Goal: Use online tool/utility: Utilize a website feature to perform a specific function

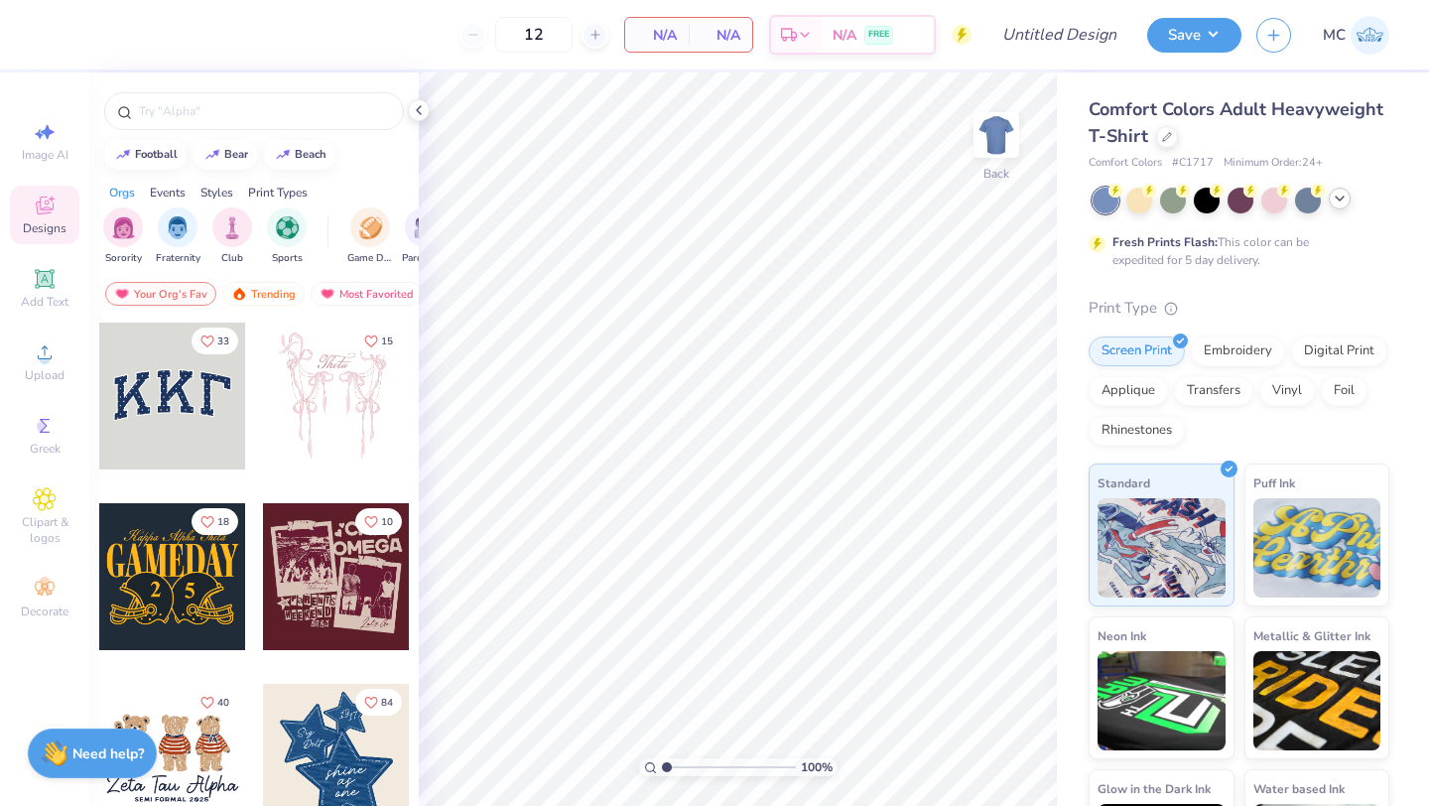
click at [1344, 198] on icon at bounding box center [1340, 199] width 16 height 16
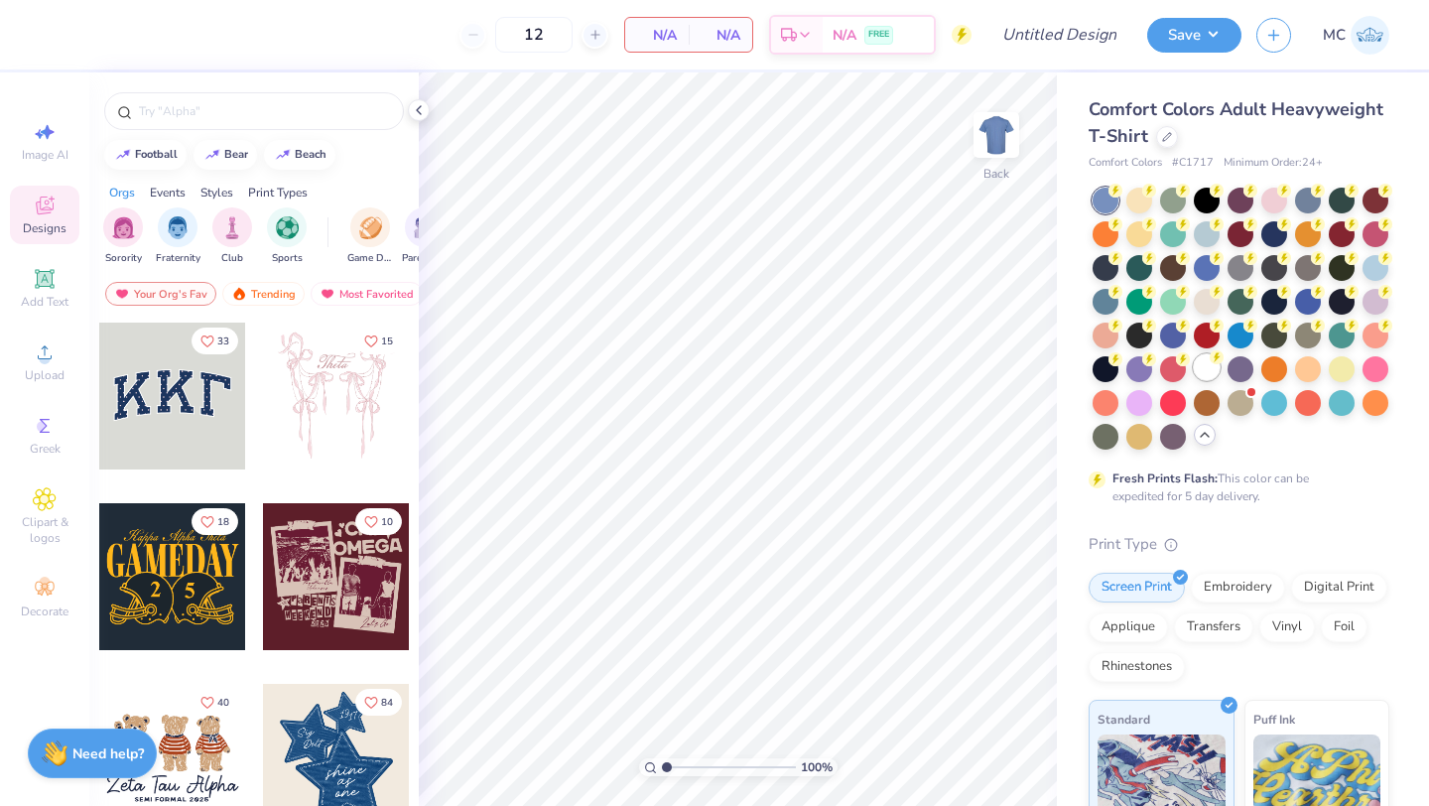
click at [1202, 371] on div at bounding box center [1207, 367] width 26 height 26
click at [193, 104] on input "text" at bounding box center [264, 111] width 254 height 20
type input "kappa sigma"
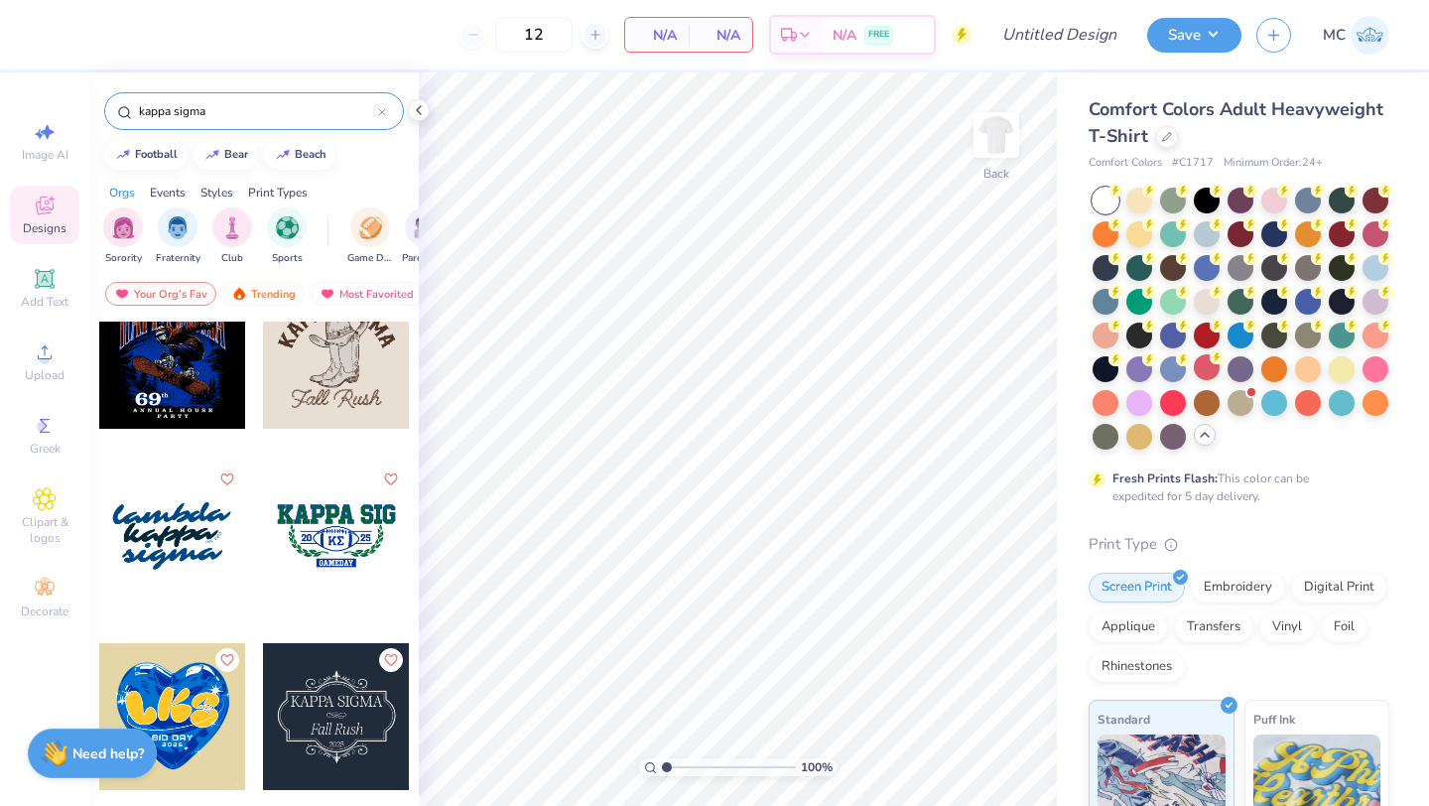
scroll to position [957, 0]
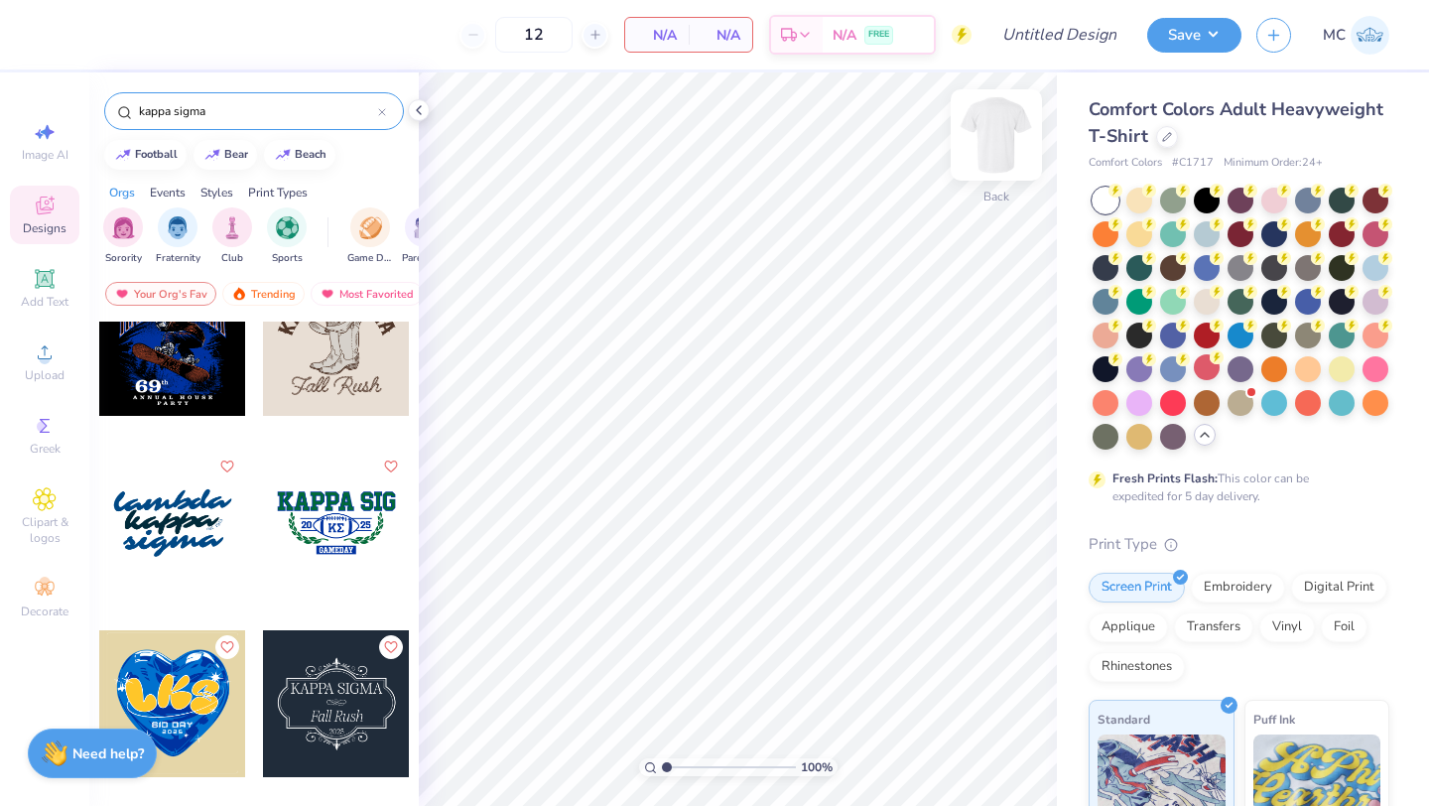
click at [1002, 131] on img at bounding box center [996, 134] width 79 height 79
click at [343, 507] on div at bounding box center [336, 522] width 147 height 147
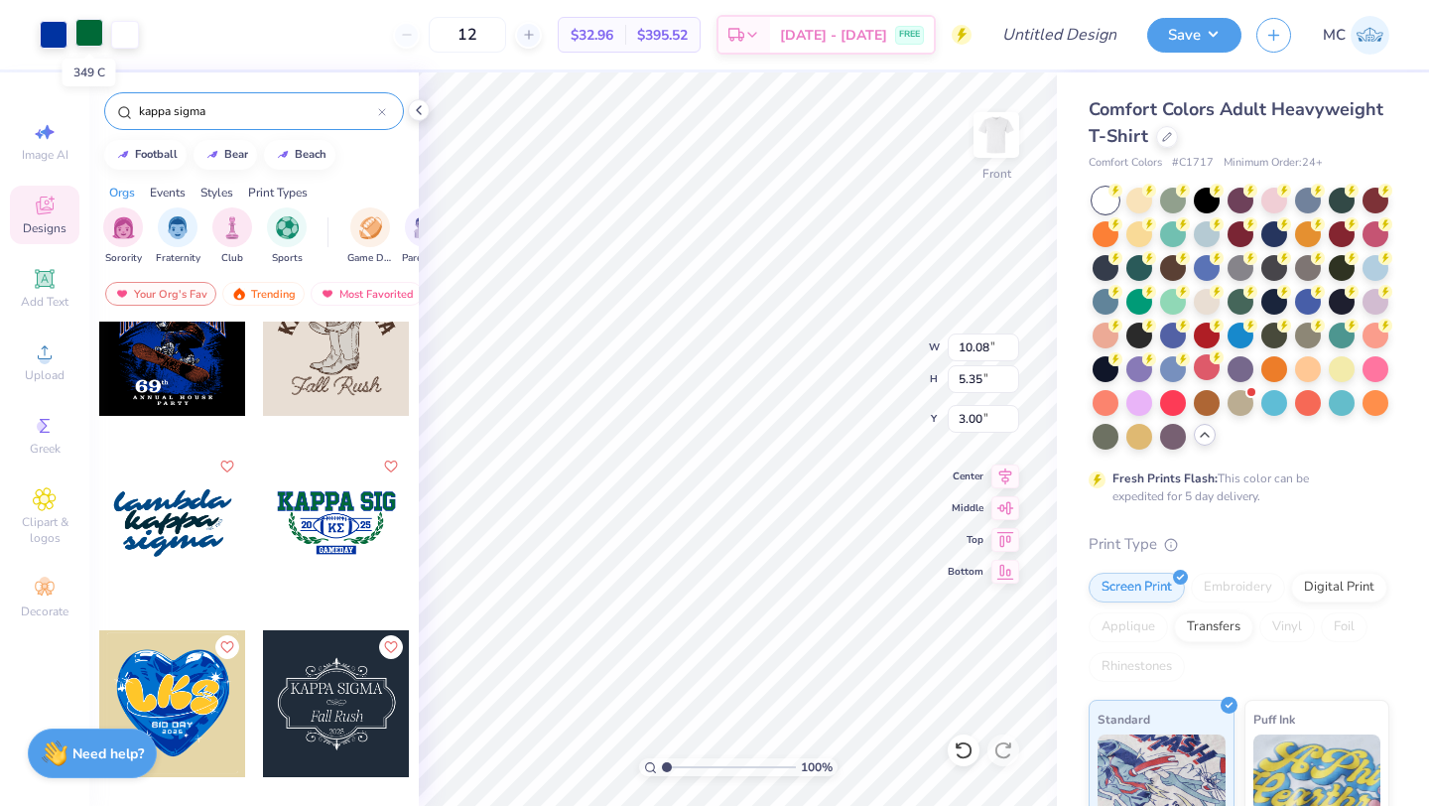
click at [80, 36] on div at bounding box center [89, 33] width 28 height 28
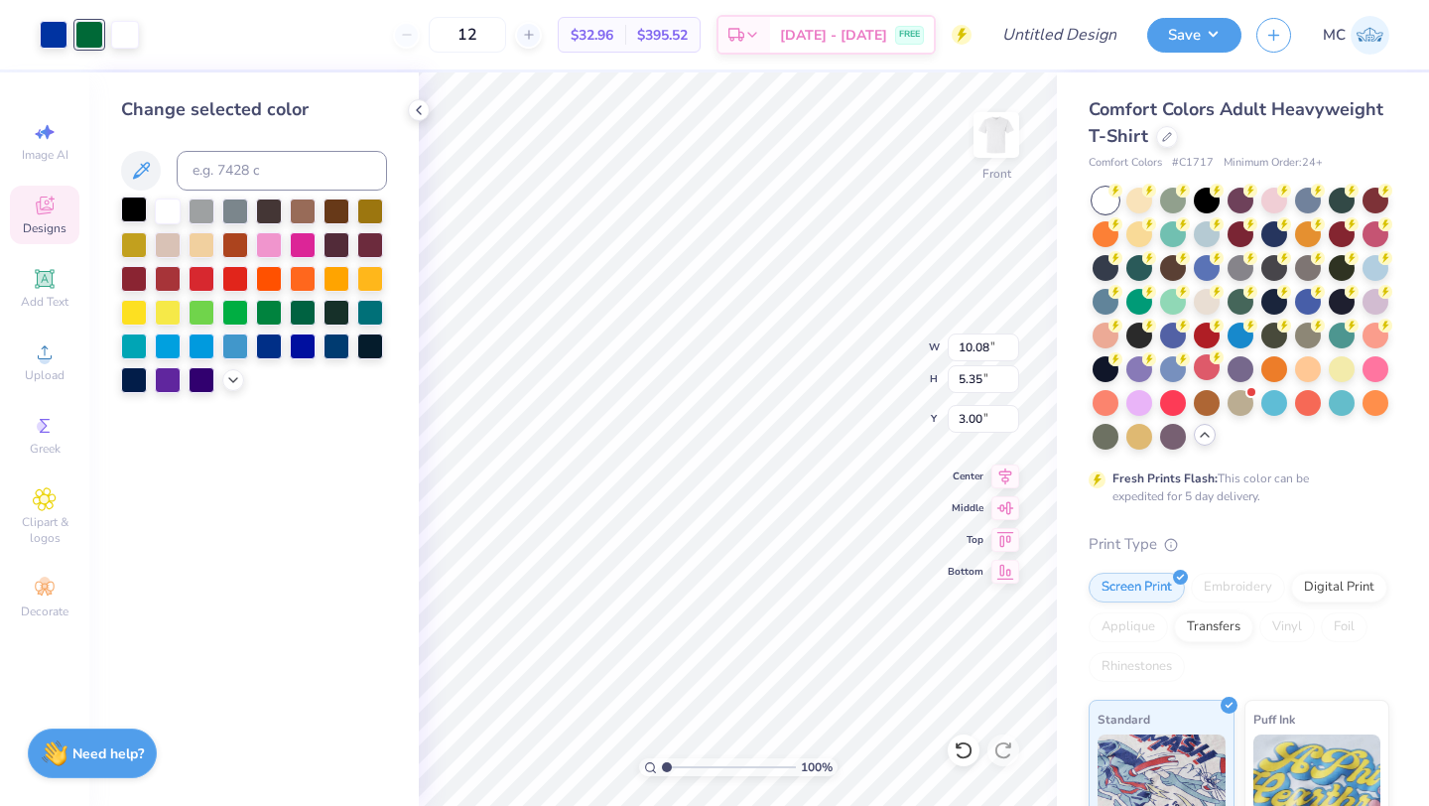
click at [130, 207] on div at bounding box center [134, 209] width 26 height 26
click at [51, 39] on div at bounding box center [54, 33] width 28 height 28
click at [123, 313] on div at bounding box center [134, 311] width 26 height 26
click at [198, 309] on div at bounding box center [202, 311] width 26 height 26
click at [88, 24] on div at bounding box center [89, 33] width 28 height 28
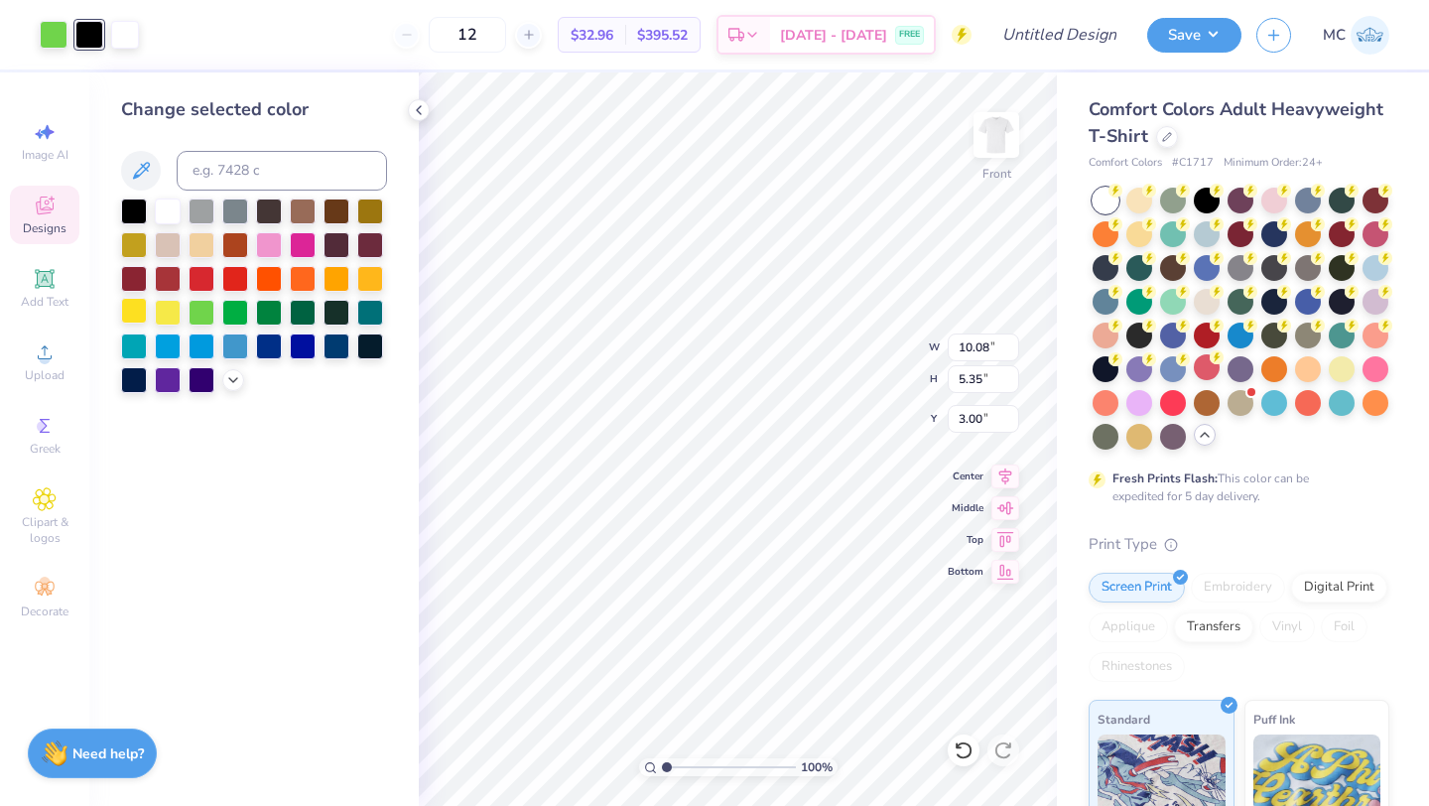
click at [131, 313] on div at bounding box center [134, 311] width 26 height 26
click at [54, 32] on div at bounding box center [54, 33] width 28 height 28
click at [126, 208] on div at bounding box center [134, 209] width 26 height 26
click at [123, 34] on div at bounding box center [125, 33] width 28 height 28
click at [335, 214] on div at bounding box center [336, 209] width 26 height 26
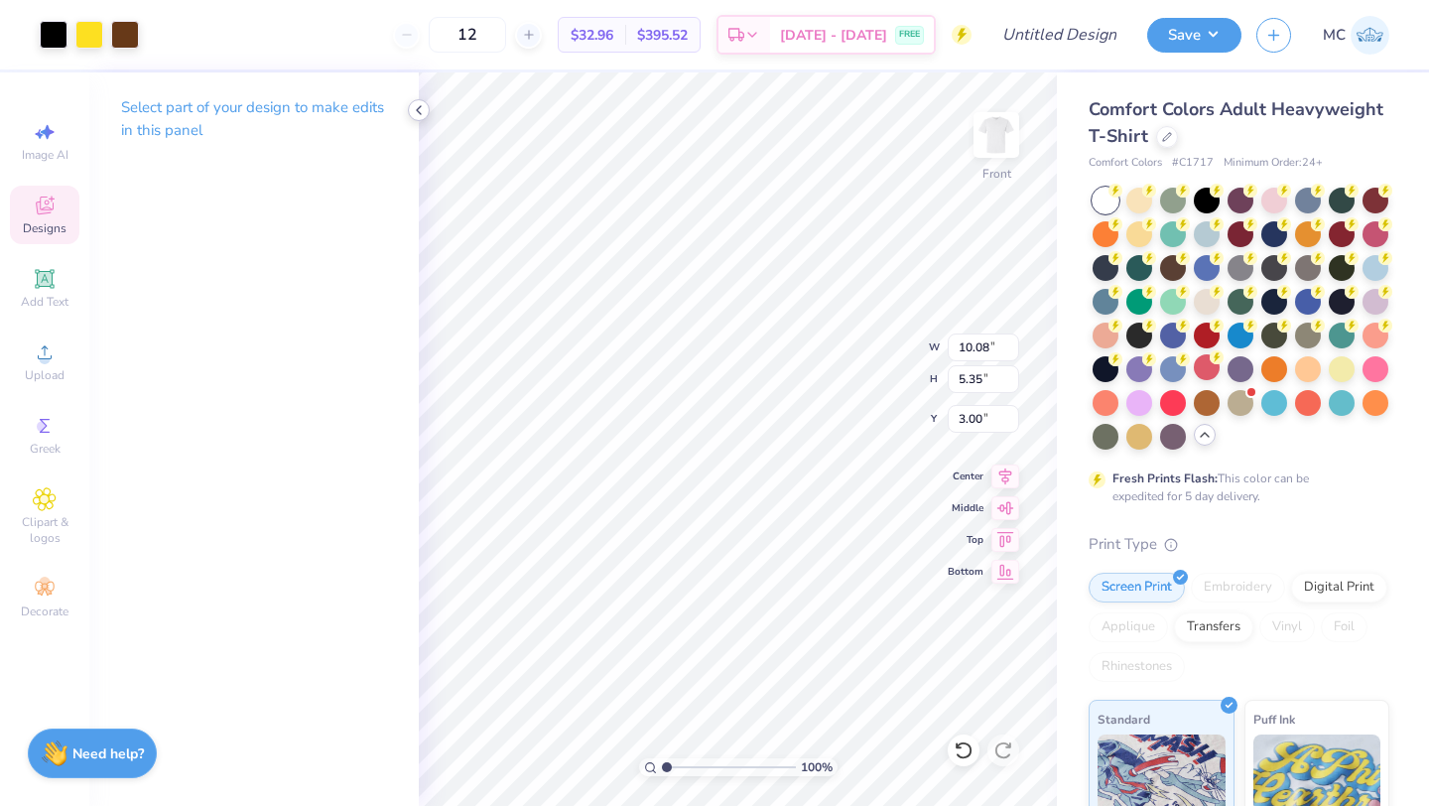
type input "11.41"
type input "6.06"
type input "12.40"
type input "6.59"
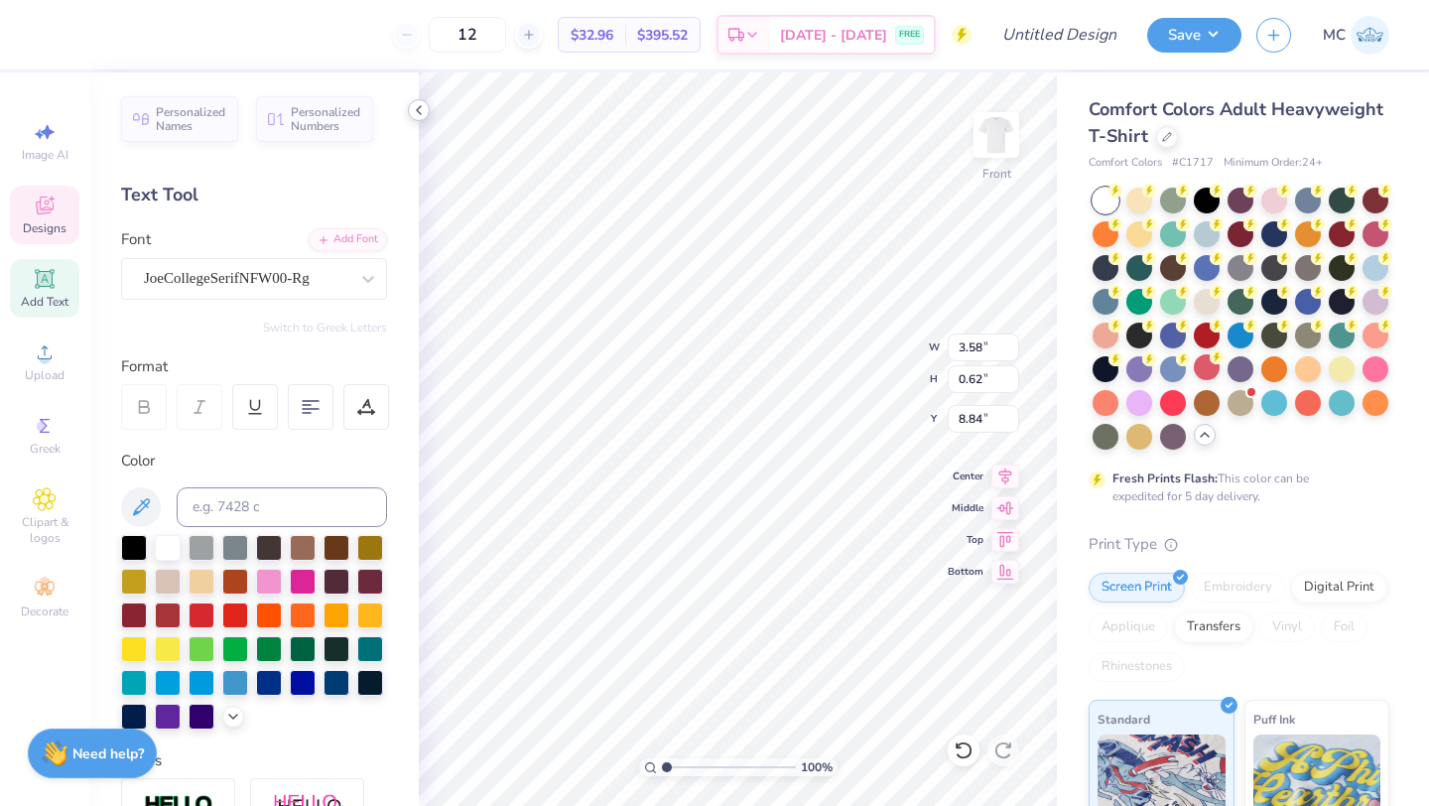
scroll to position [0, 6]
type textarea "Parent's Weekend"
type input "11.19"
type input "7.41"
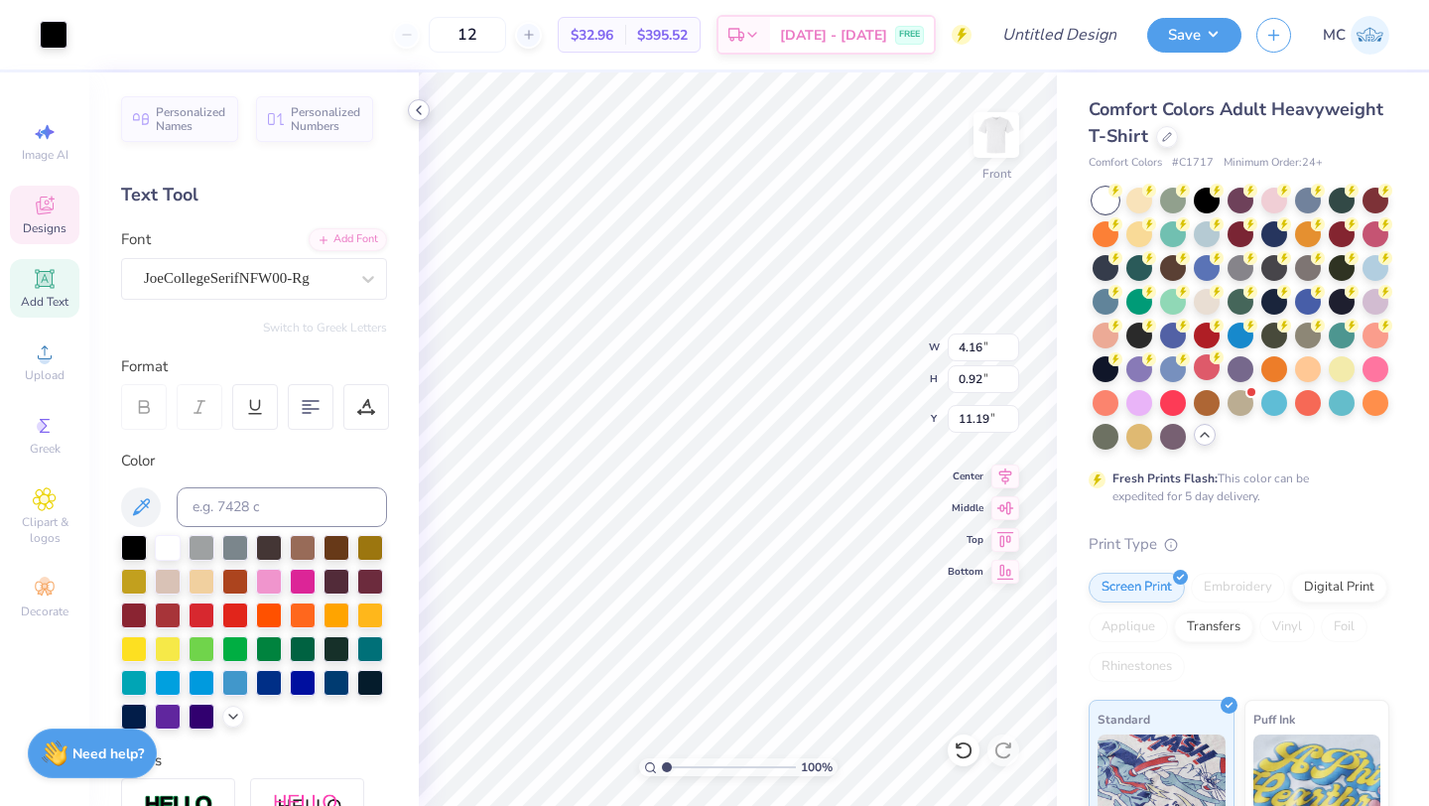
type input "1.64"
type input "8.71"
type input "7.93"
type input "1.75"
click at [1001, 475] on icon at bounding box center [1005, 473] width 28 height 24
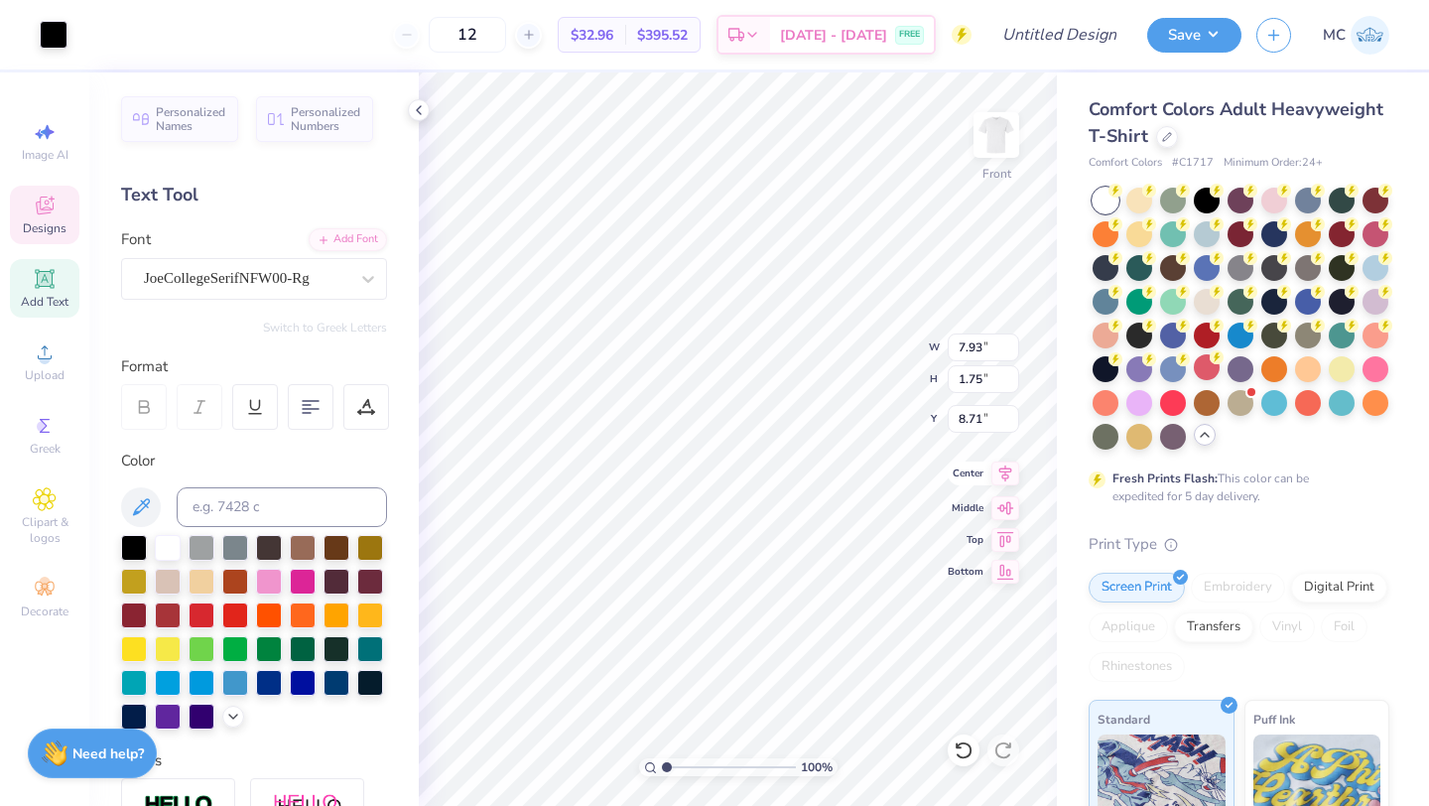
click at [1000, 474] on icon at bounding box center [1005, 473] width 28 height 24
click at [1000, 478] on icon at bounding box center [1005, 473] width 28 height 24
click at [1001, 472] on icon at bounding box center [1005, 473] width 28 height 24
click at [416, 115] on icon at bounding box center [419, 110] width 16 height 16
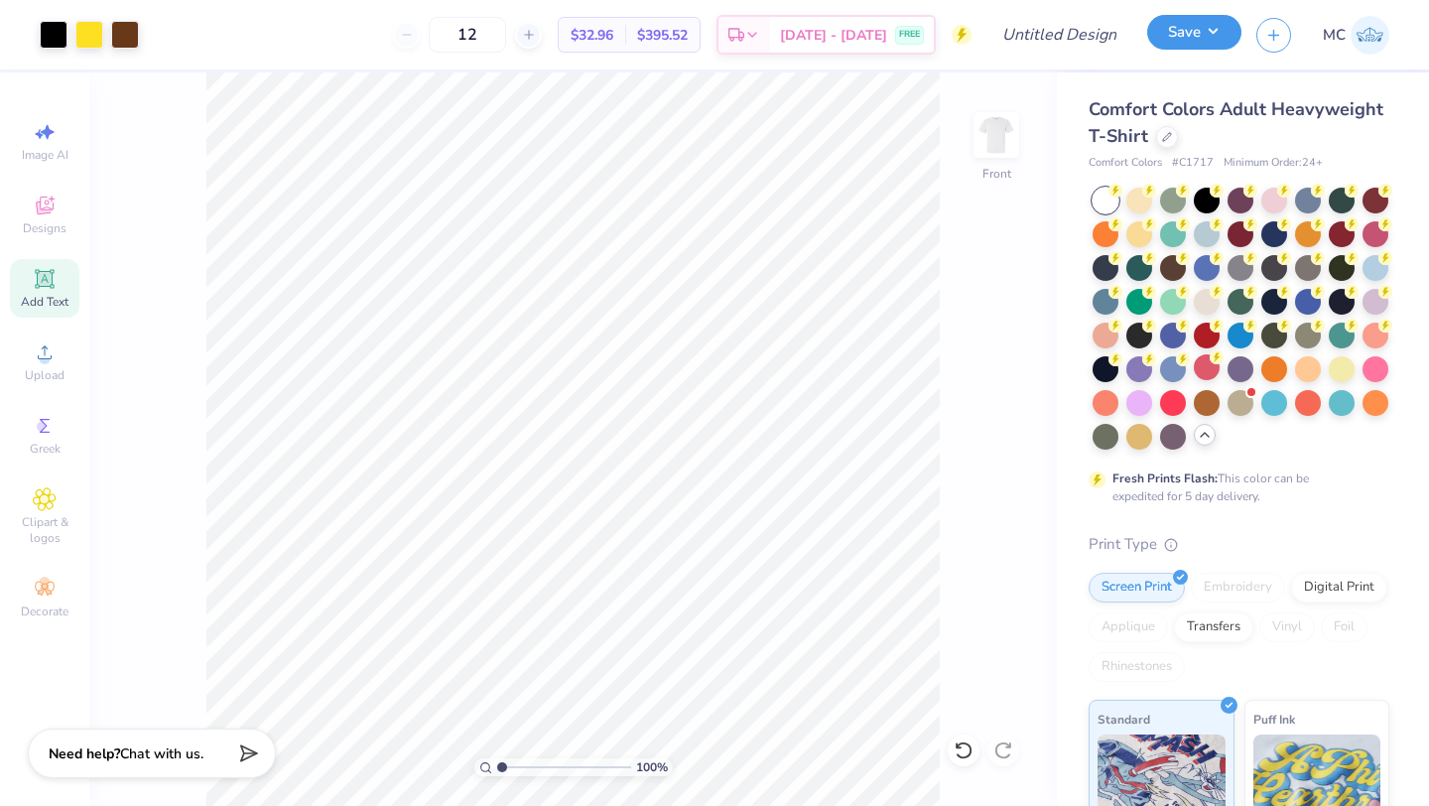
click at [1194, 41] on button "Save" at bounding box center [1194, 32] width 94 height 35
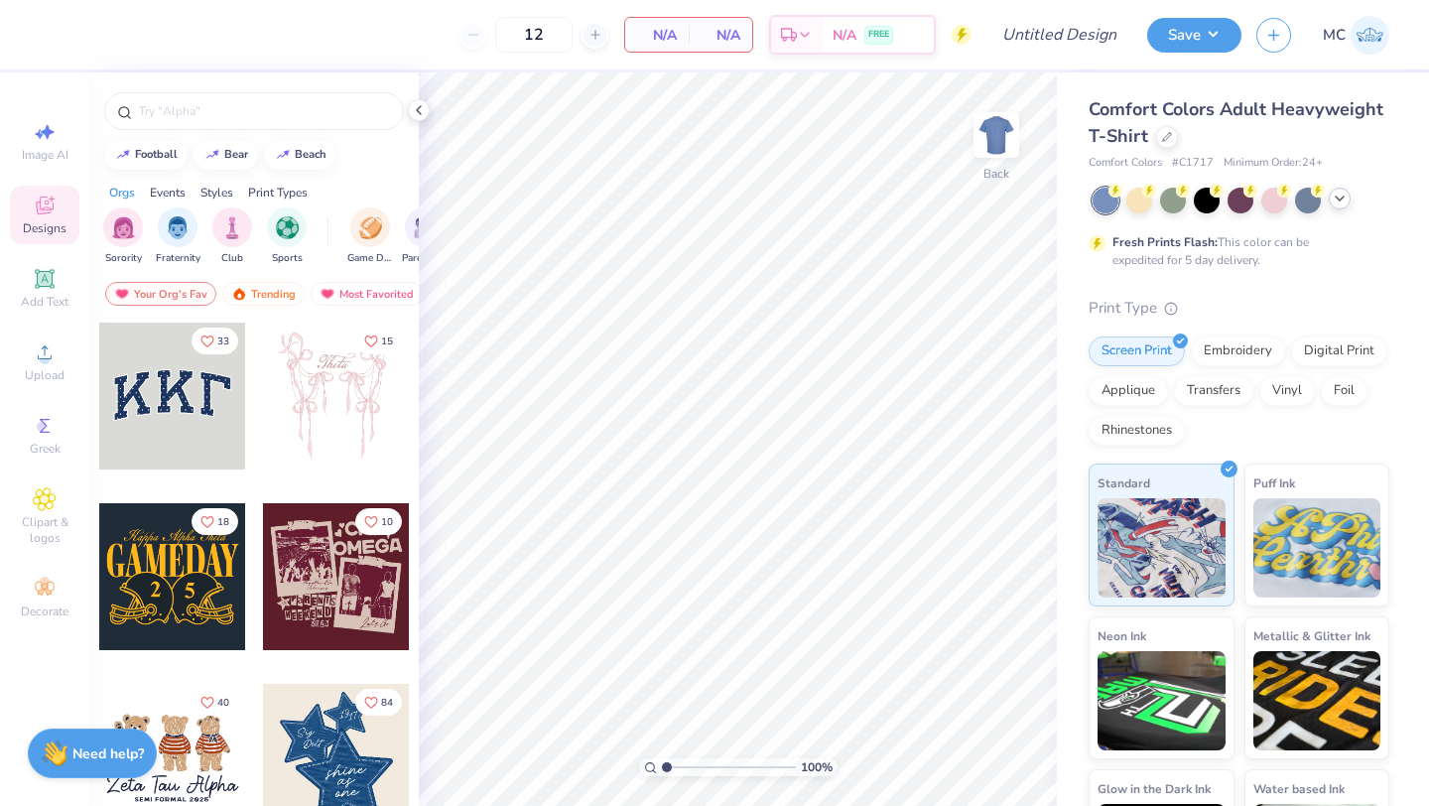
click at [1332, 206] on icon at bounding box center [1340, 199] width 16 height 16
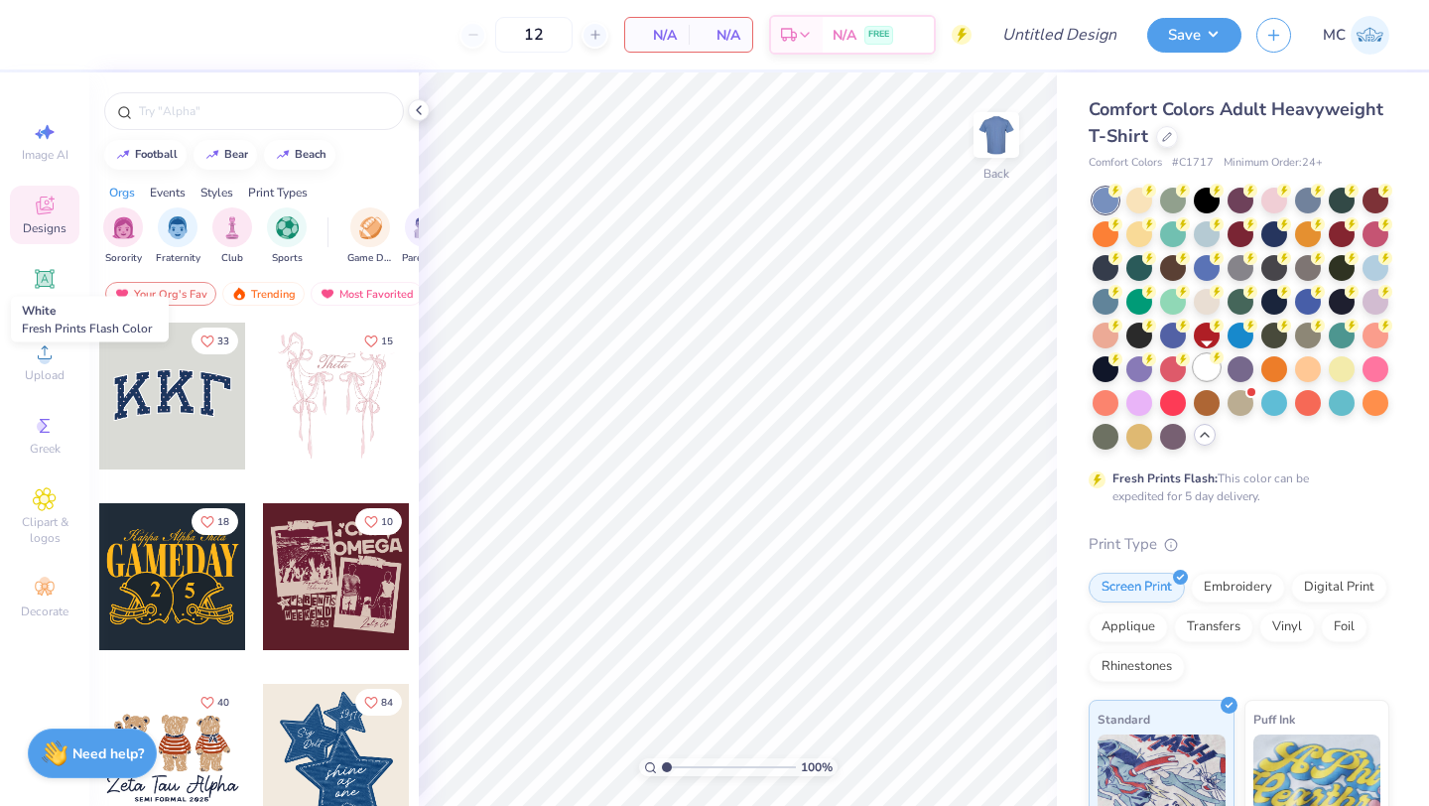
click at [1207, 368] on div at bounding box center [1207, 367] width 26 height 26
click at [993, 119] on img at bounding box center [996, 134] width 79 height 79
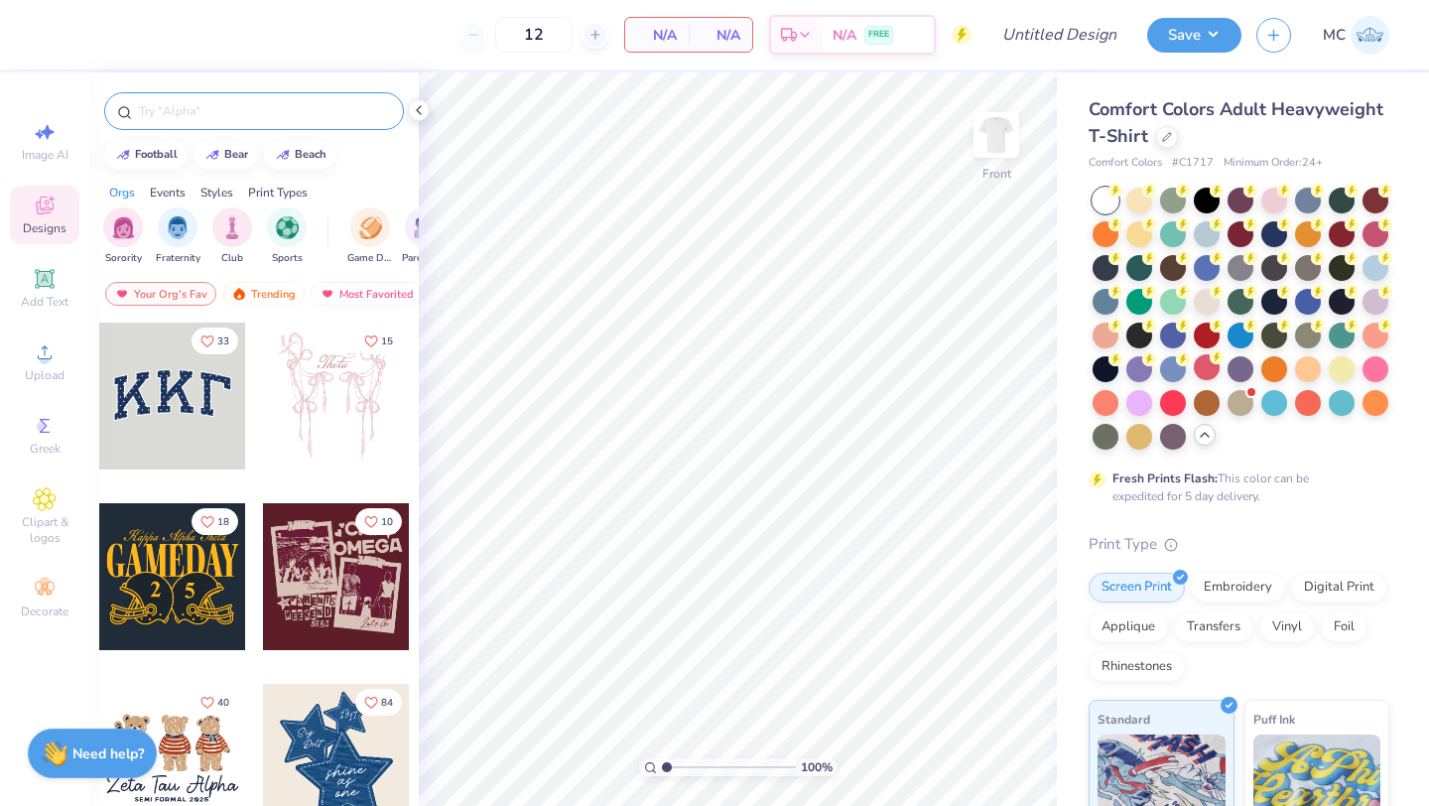
click at [256, 115] on input "text" at bounding box center [264, 111] width 254 height 20
type input "kappa sigma"
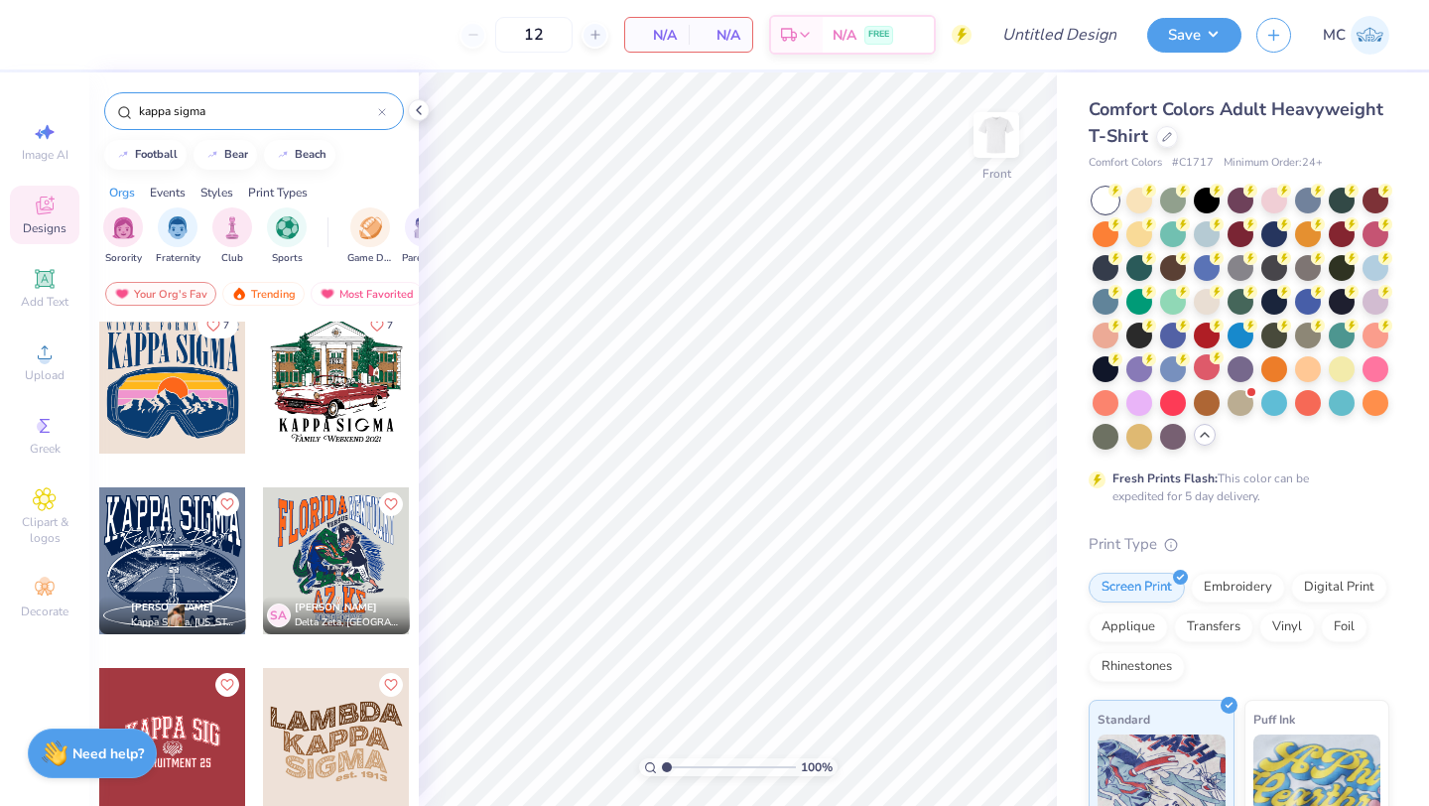
scroll to position [5249, 0]
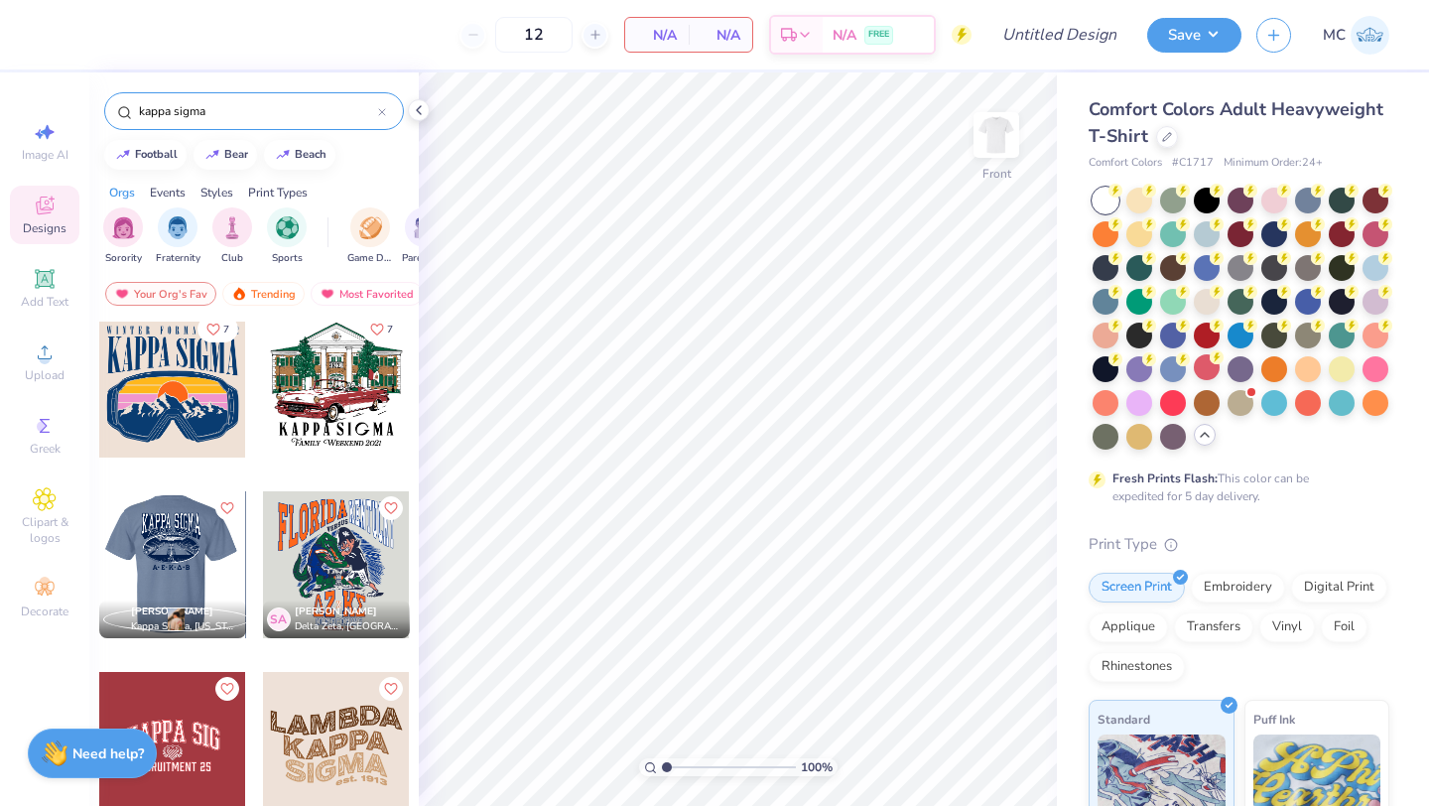
click at [165, 555] on div at bounding box center [172, 564] width 441 height 147
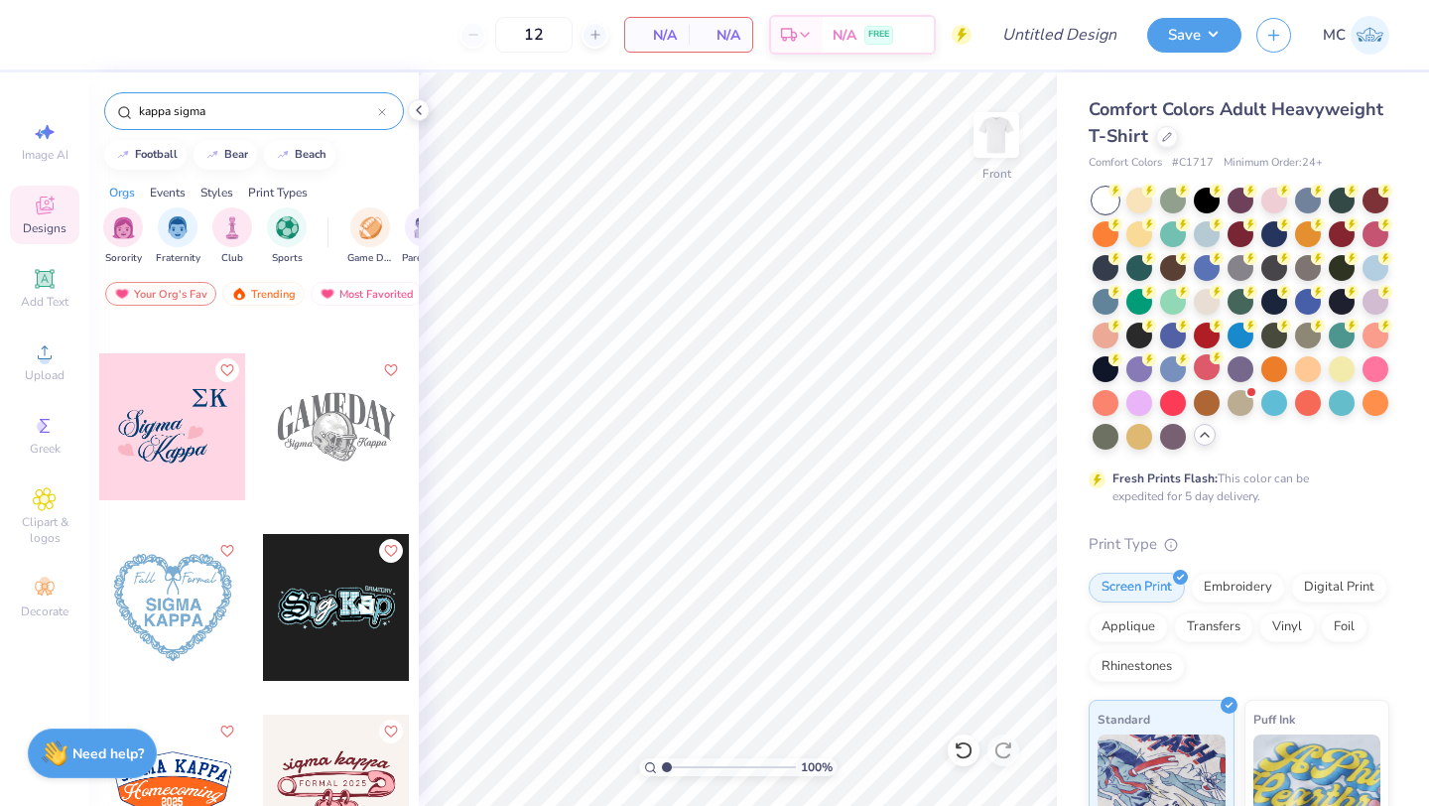
scroll to position [8642, 0]
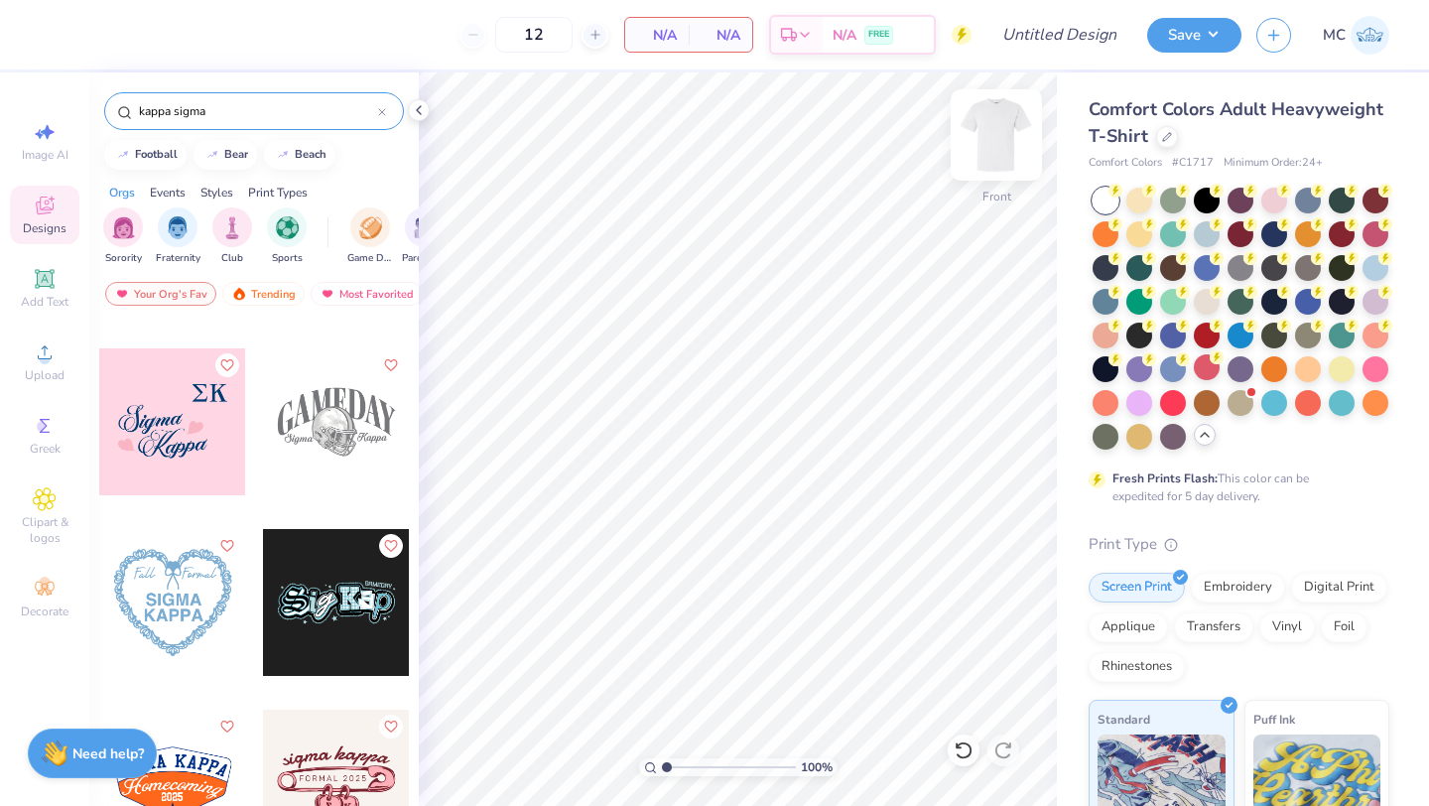
click at [999, 140] on img at bounding box center [996, 134] width 79 height 79
click at [326, 403] on div at bounding box center [336, 421] width 147 height 147
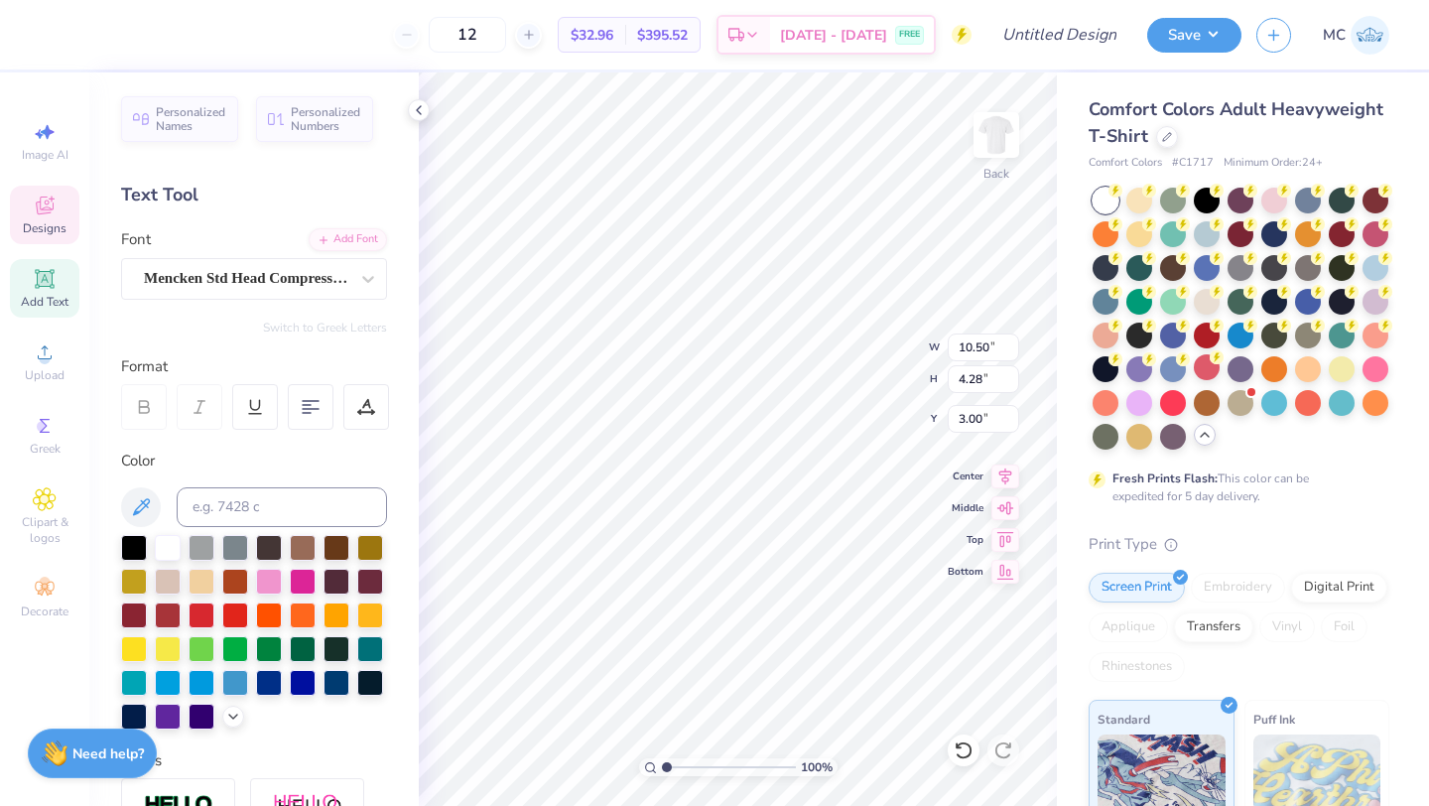
scroll to position [1, 0]
type textarea "Parent's Weekend"
type textarea "Kappa"
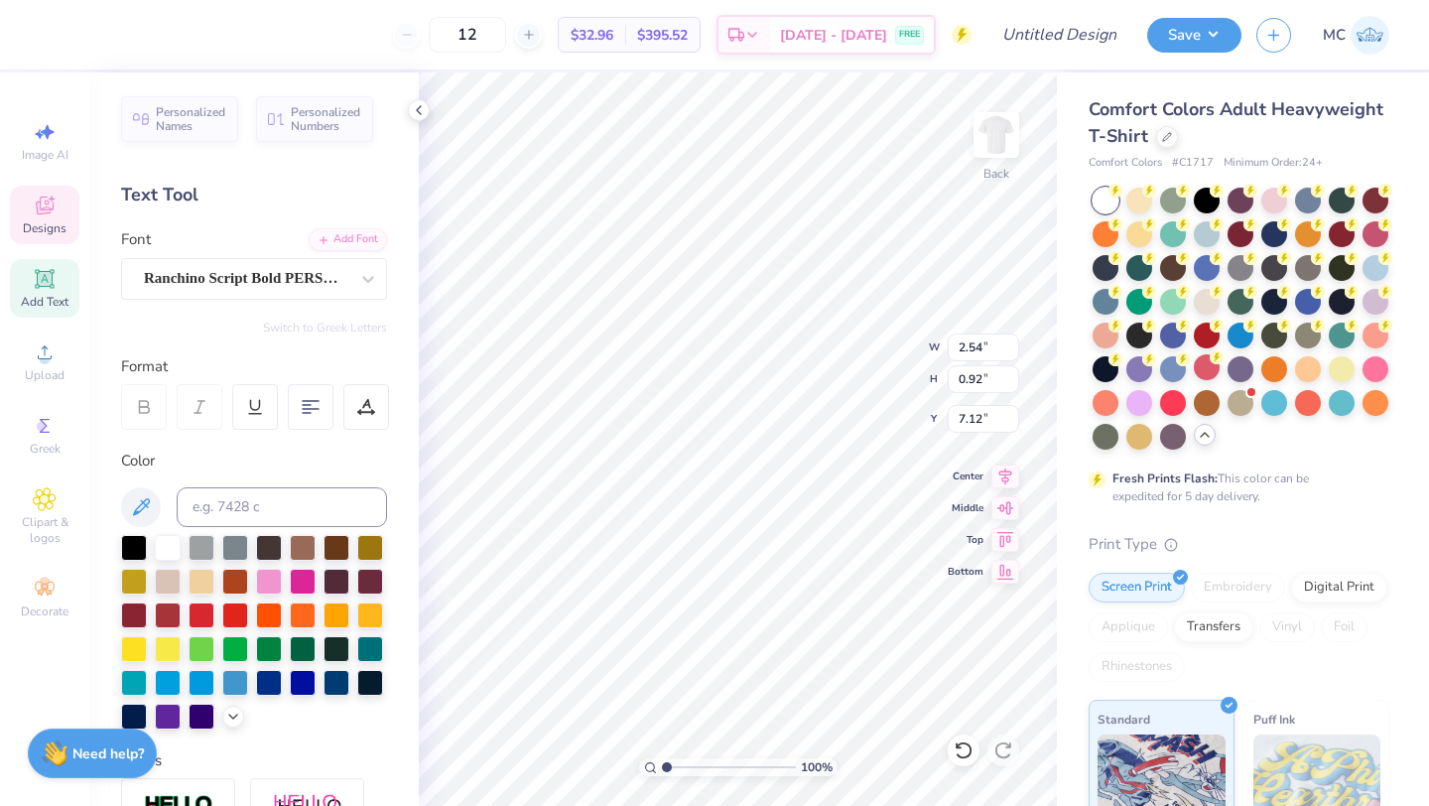
type input "2.65"
type input "7.01"
type textarea "Sigma"
click at [48, 34] on div at bounding box center [54, 33] width 28 height 28
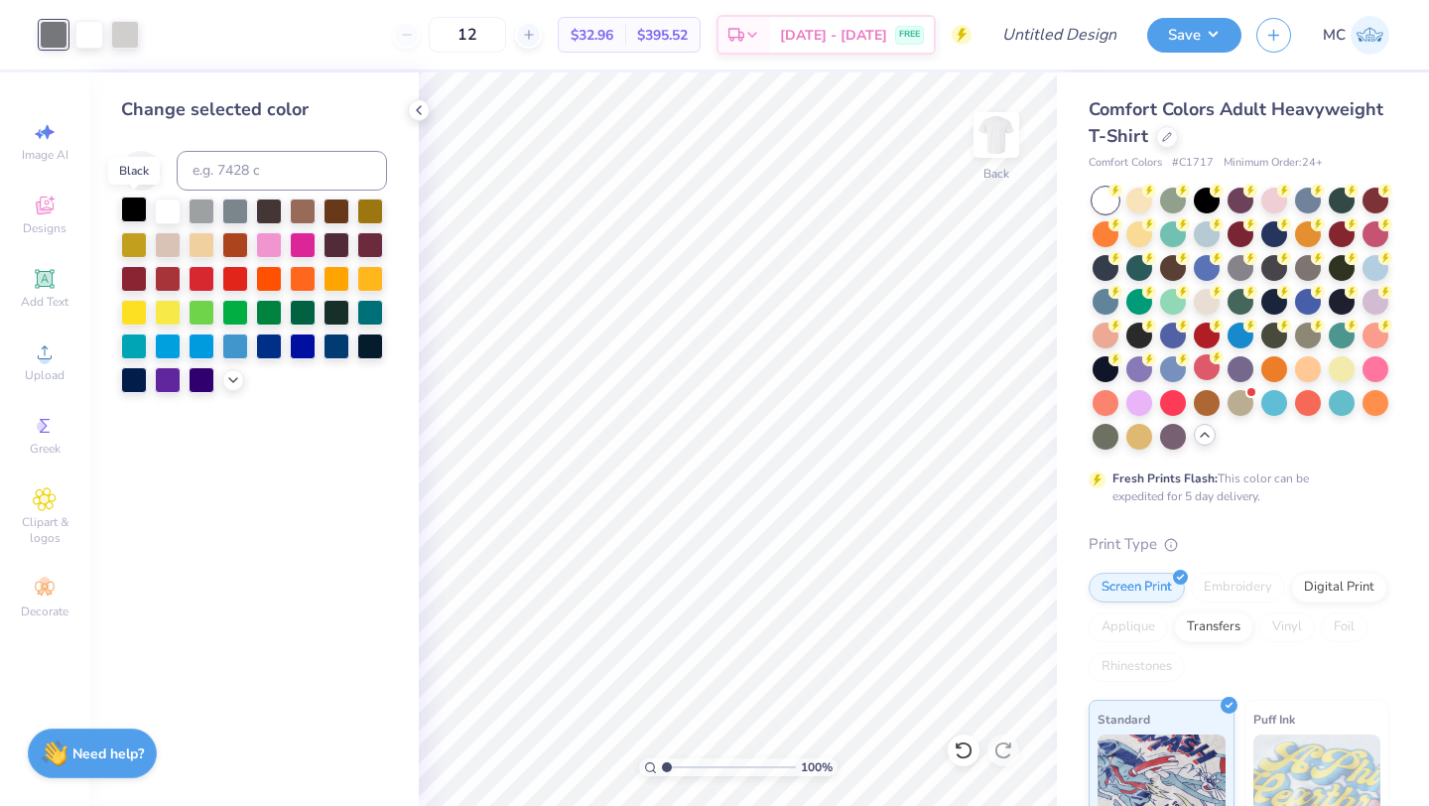
click at [134, 212] on div at bounding box center [134, 209] width 26 height 26
click at [126, 31] on div at bounding box center [125, 33] width 28 height 28
click at [86, 31] on div at bounding box center [89, 33] width 28 height 28
click at [170, 315] on div at bounding box center [168, 311] width 26 height 26
click at [117, 33] on div at bounding box center [125, 33] width 28 height 28
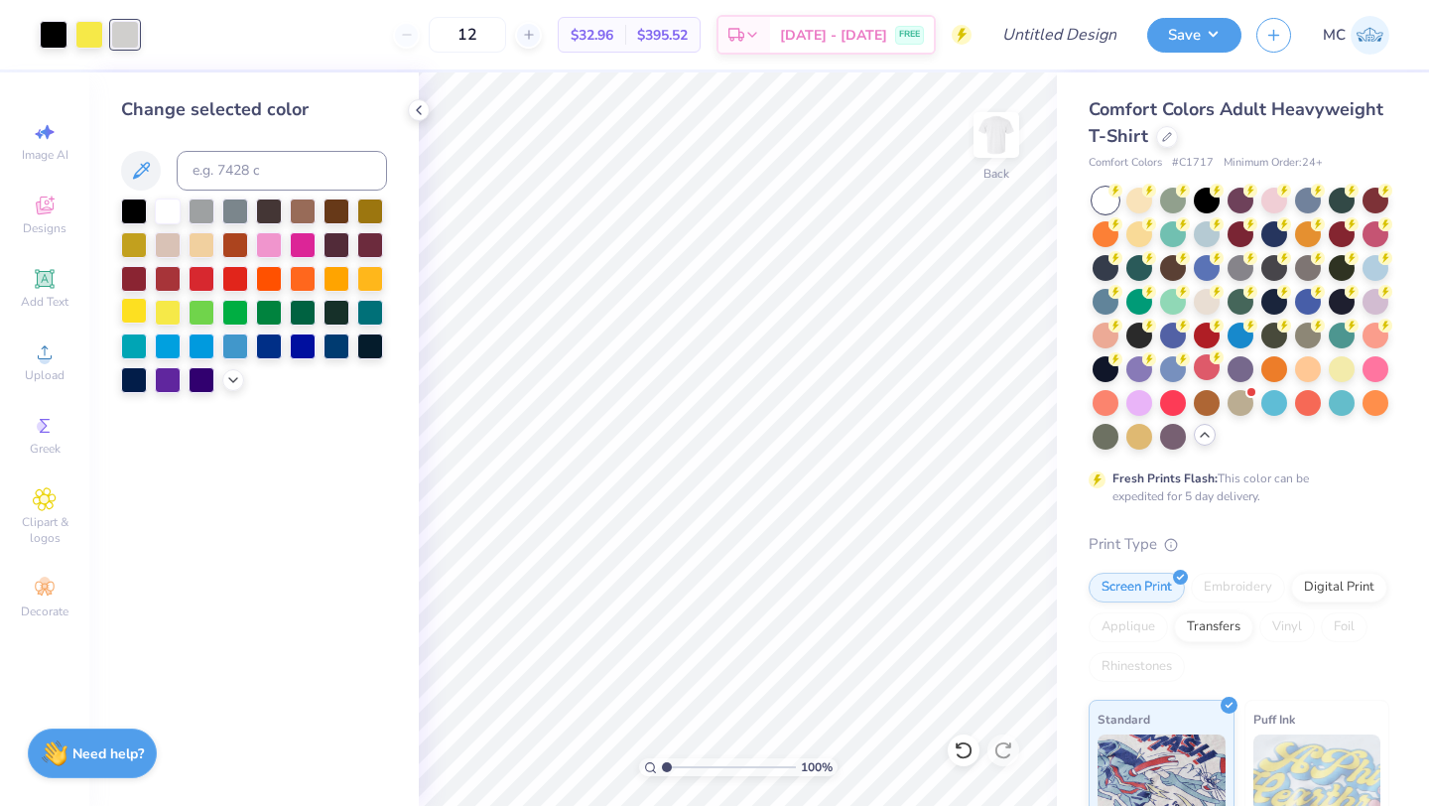
click at [128, 309] on div at bounding box center [134, 311] width 26 height 26
click at [96, 37] on div at bounding box center [89, 33] width 28 height 28
click at [306, 221] on div at bounding box center [303, 209] width 26 height 26
click at [126, 29] on div at bounding box center [125, 33] width 28 height 28
click at [342, 212] on div at bounding box center [336, 209] width 26 height 26
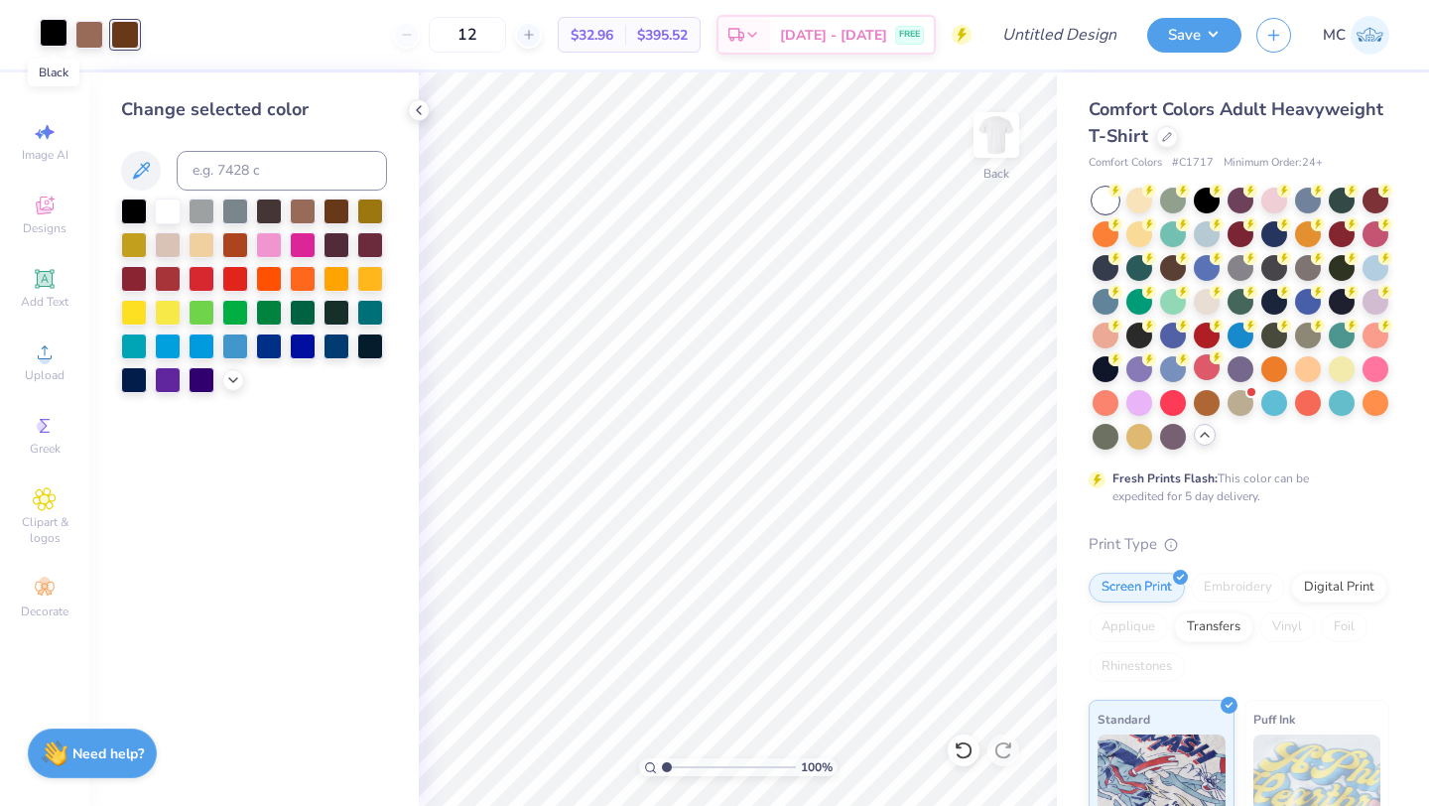
click at [51, 37] on div at bounding box center [54, 33] width 28 height 28
click at [238, 218] on div at bounding box center [235, 209] width 26 height 26
click at [122, 34] on div at bounding box center [125, 33] width 28 height 28
click at [126, 202] on div at bounding box center [134, 209] width 26 height 26
click at [86, 25] on div at bounding box center [89, 33] width 28 height 28
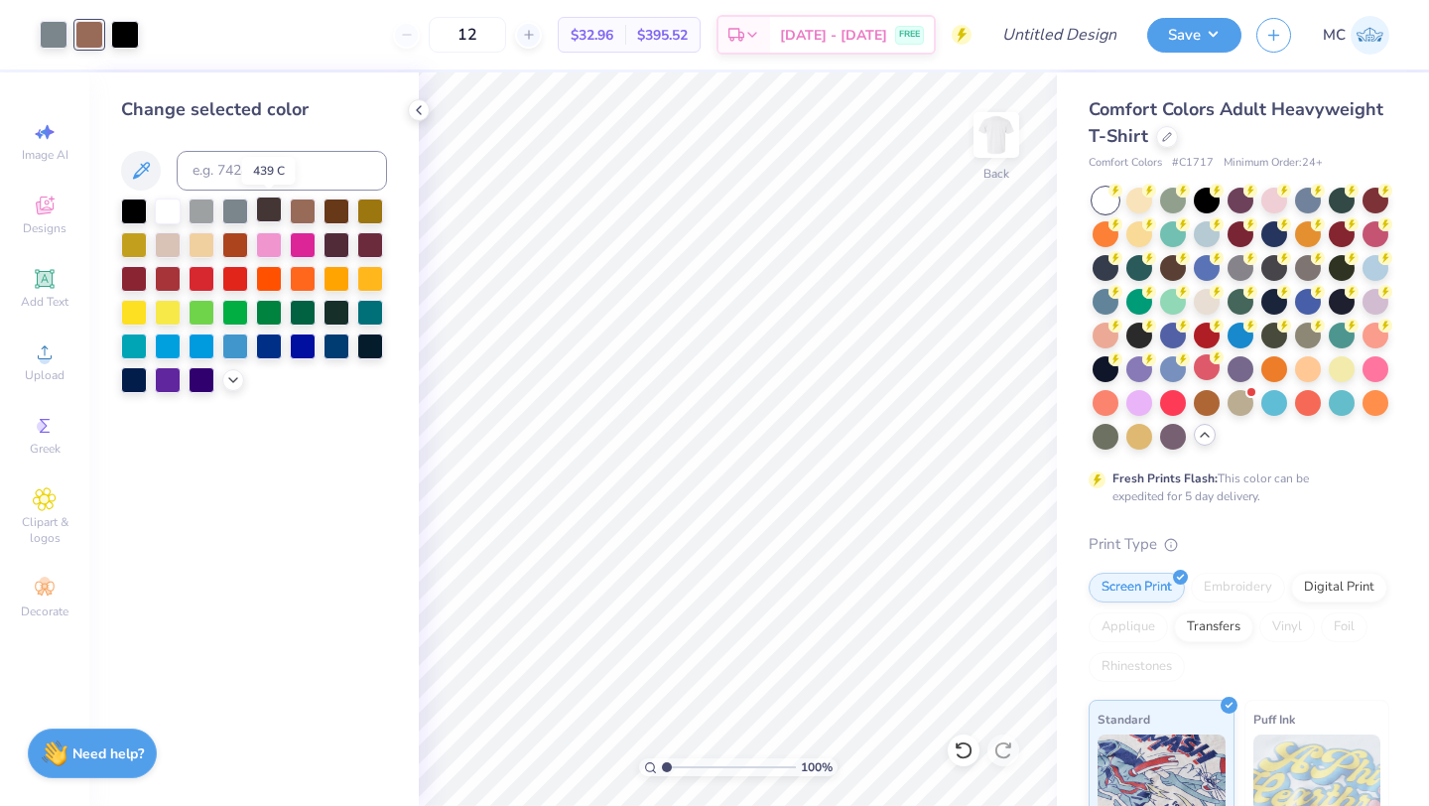
click at [273, 207] on div at bounding box center [269, 209] width 26 height 26
click at [416, 111] on icon at bounding box center [419, 110] width 16 height 16
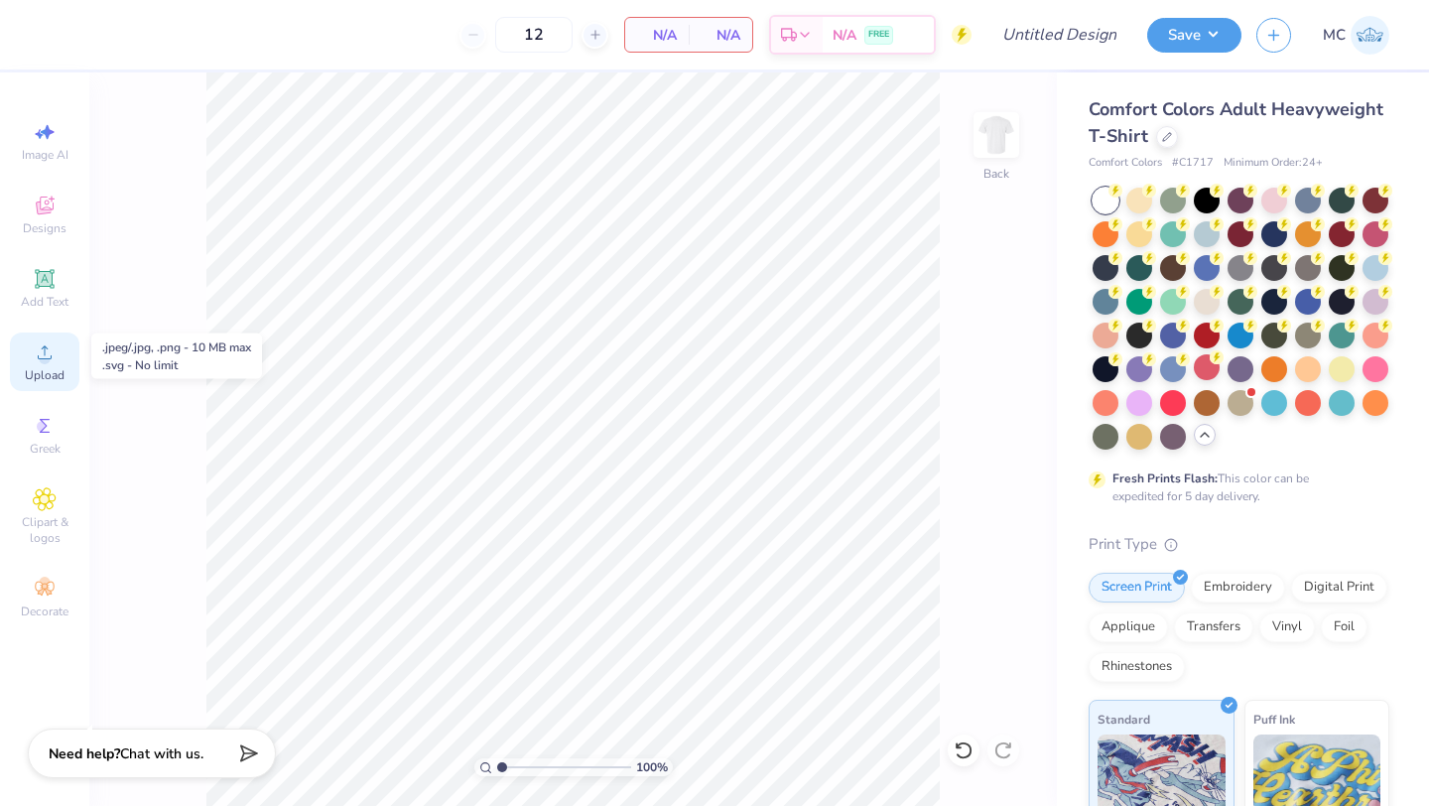
click at [44, 367] on span "Upload" at bounding box center [45, 375] width 40 height 16
click at [23, 215] on div "Designs" at bounding box center [44, 215] width 69 height 59
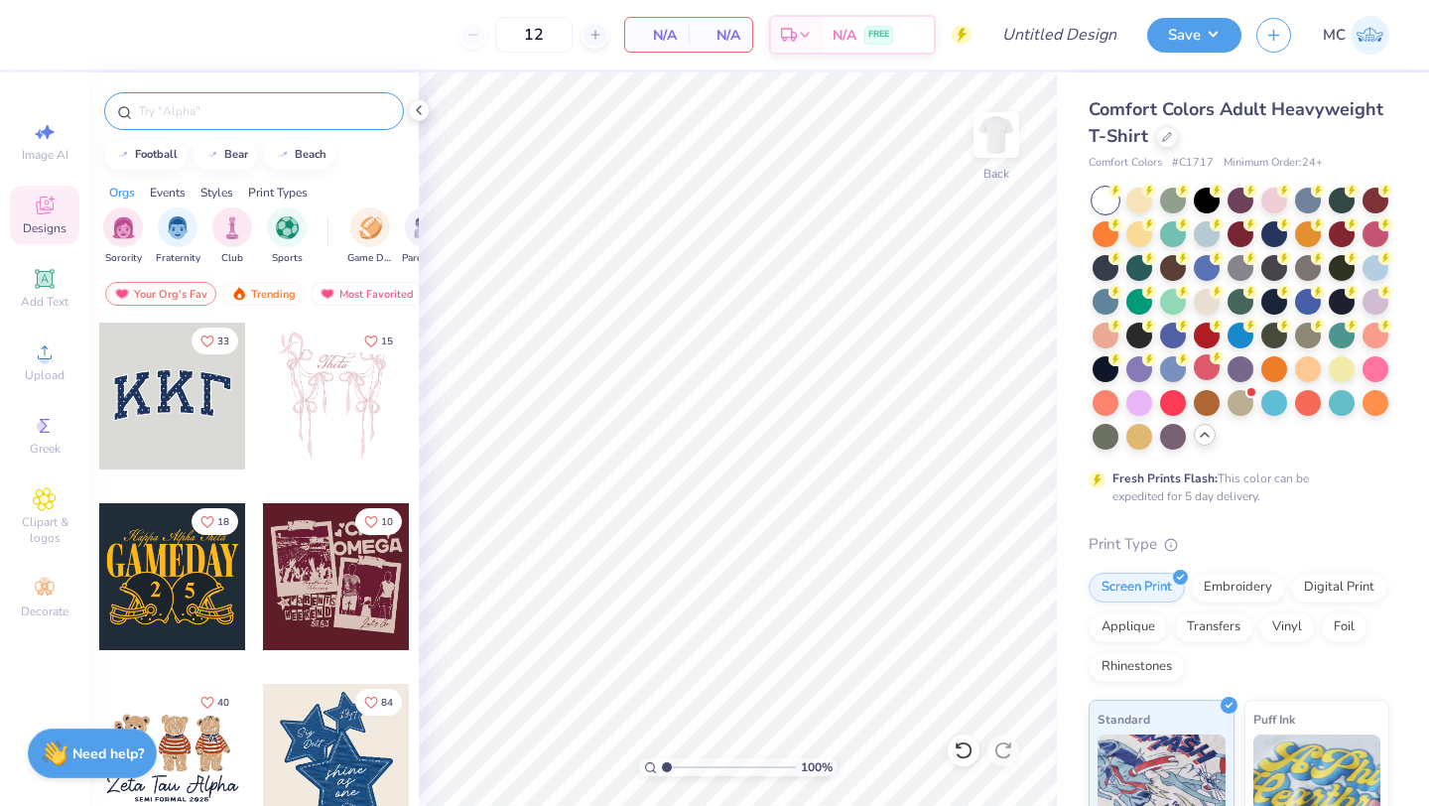
click at [173, 104] on input "text" at bounding box center [264, 111] width 254 height 20
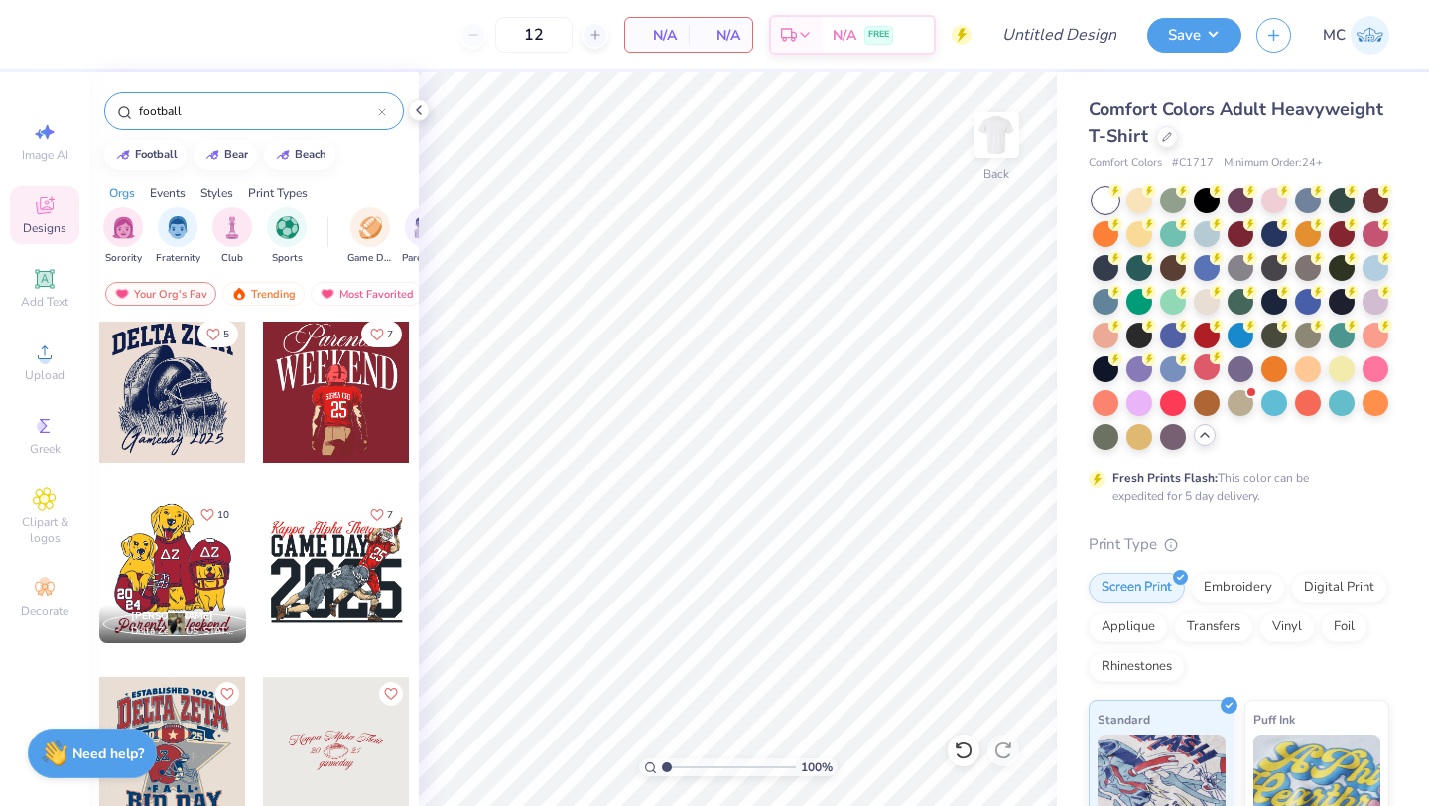
scroll to position [366, 0]
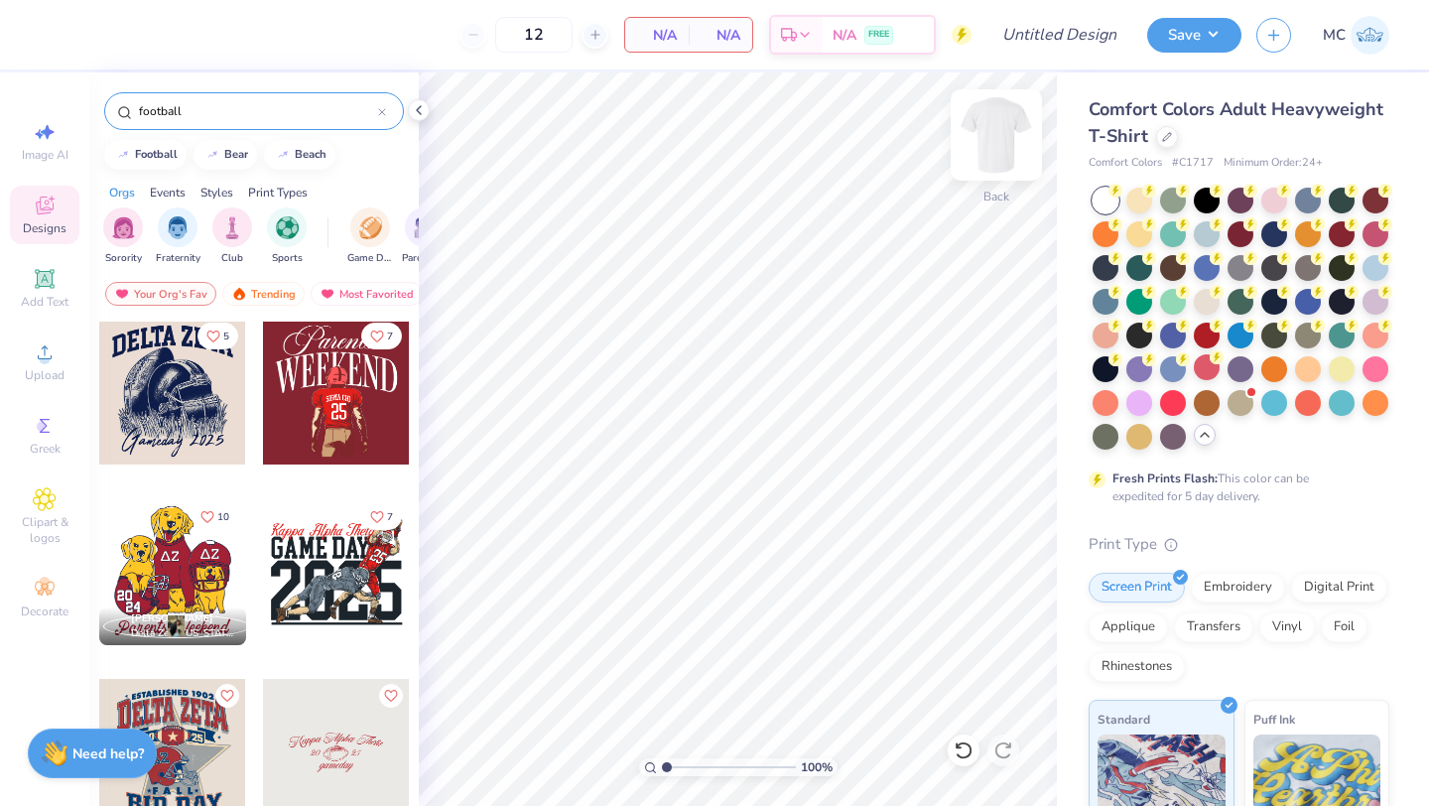
type input "football"
click at [998, 138] on img at bounding box center [996, 134] width 79 height 79
click at [336, 403] on div at bounding box center [336, 391] width 147 height 147
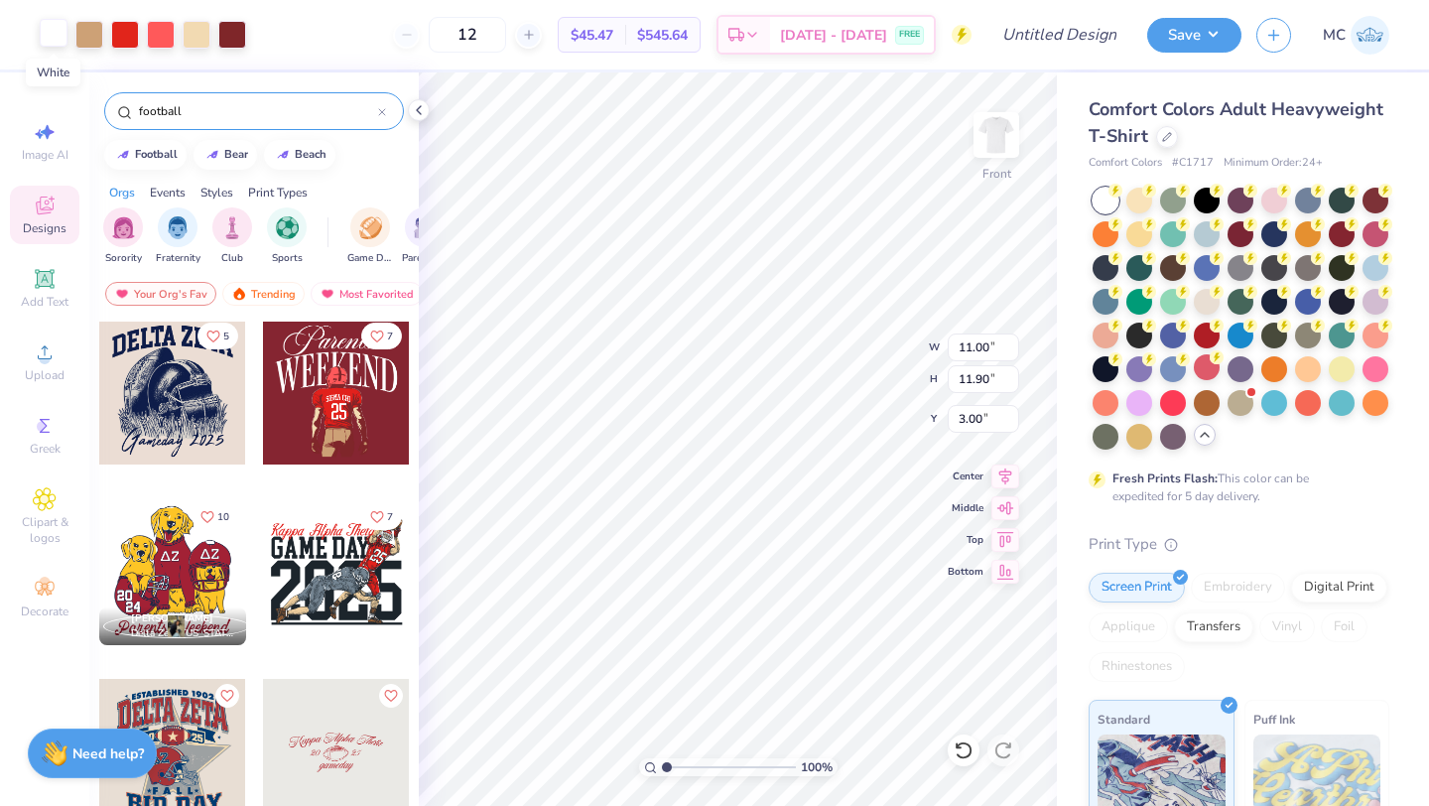
click at [53, 39] on div at bounding box center [54, 33] width 28 height 28
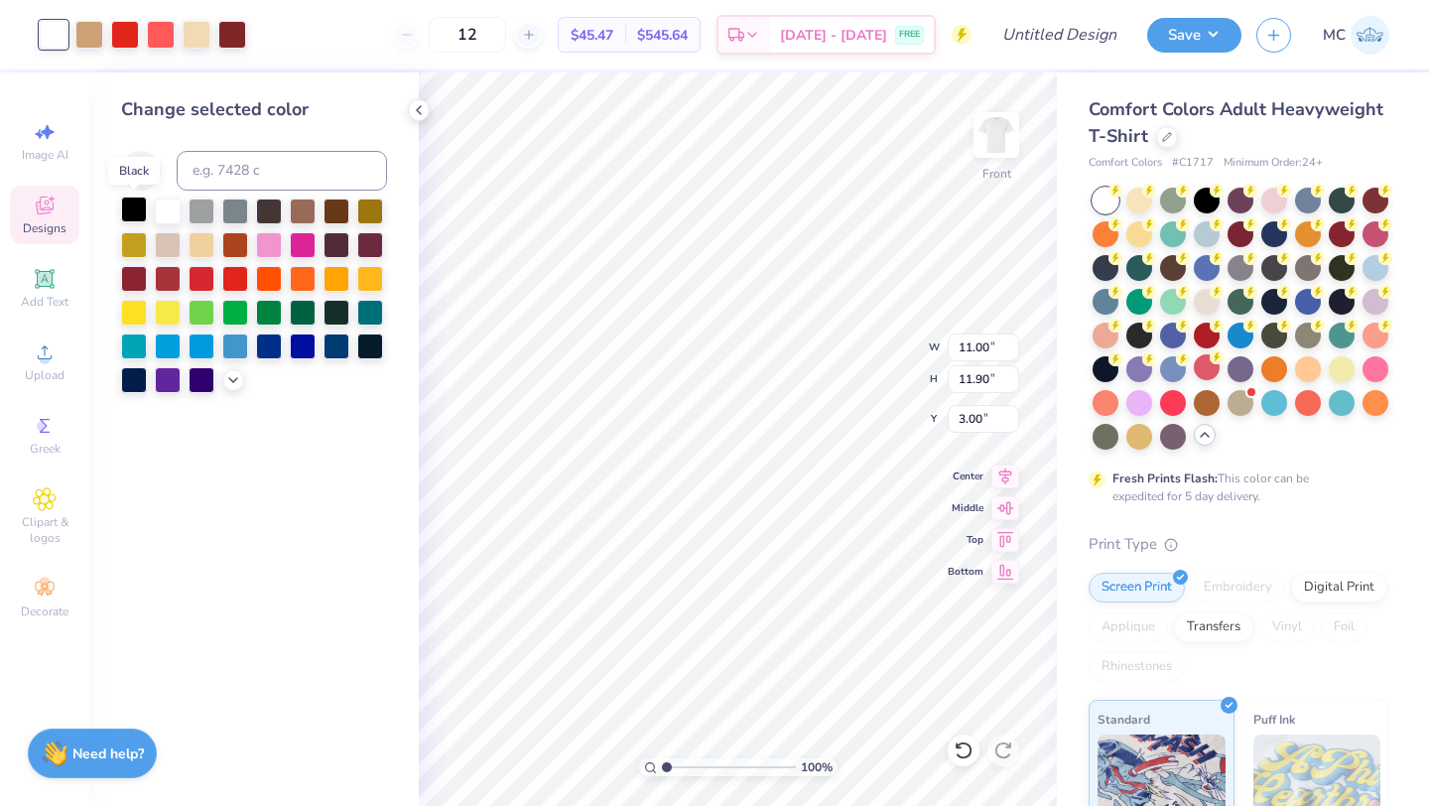
click at [135, 213] on div at bounding box center [134, 209] width 26 height 26
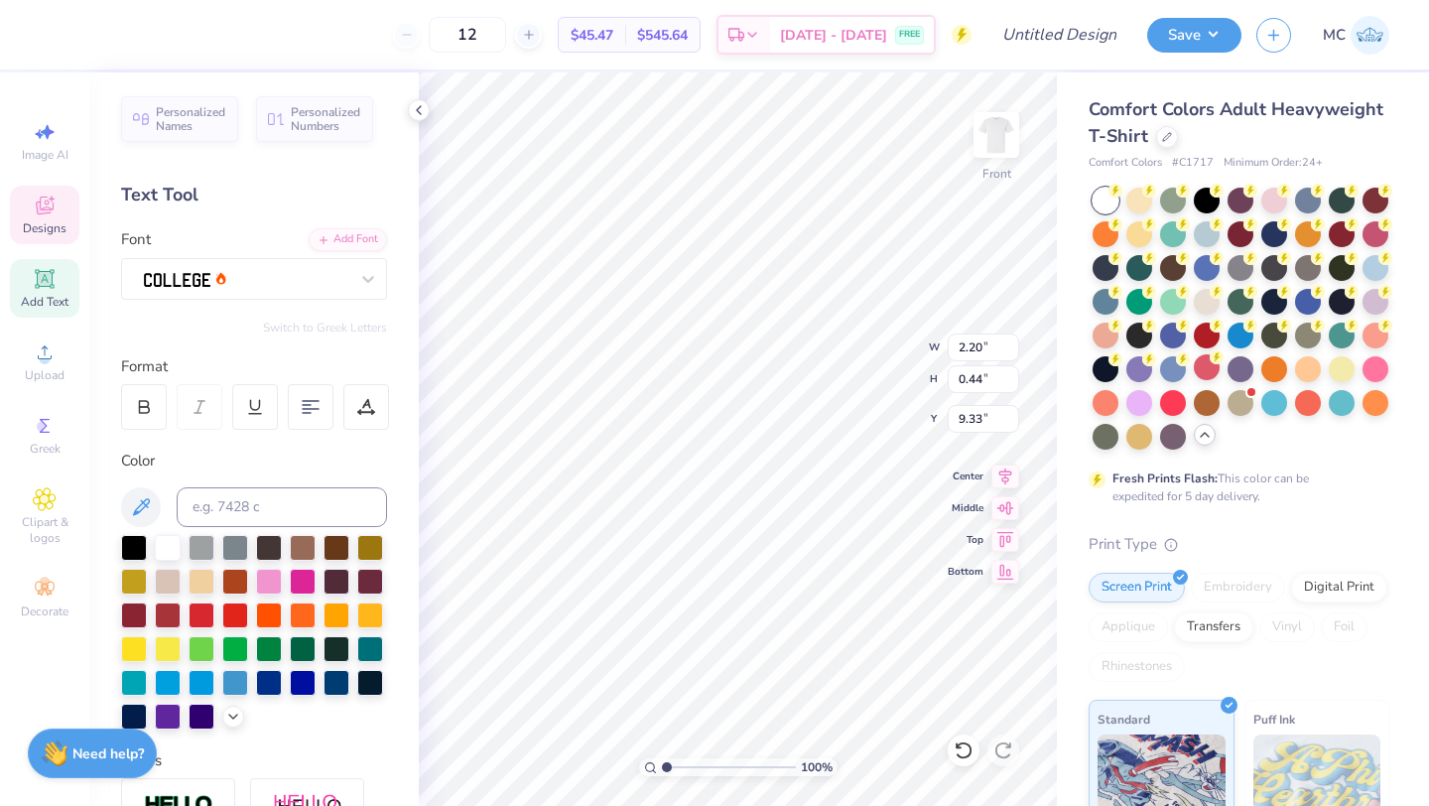
scroll to position [0, 1]
type textarea "KAP SIG"
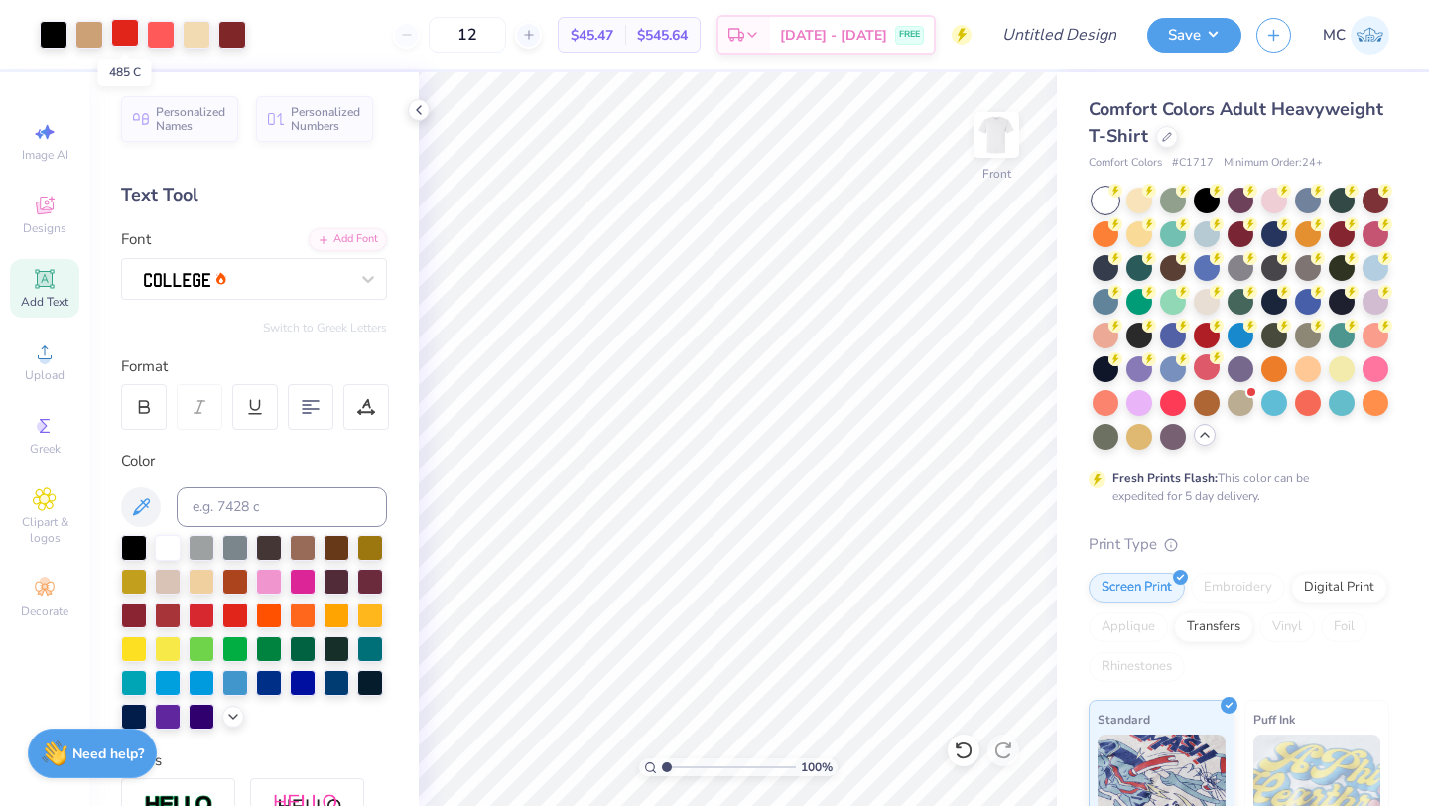
click at [133, 37] on div at bounding box center [125, 33] width 28 height 28
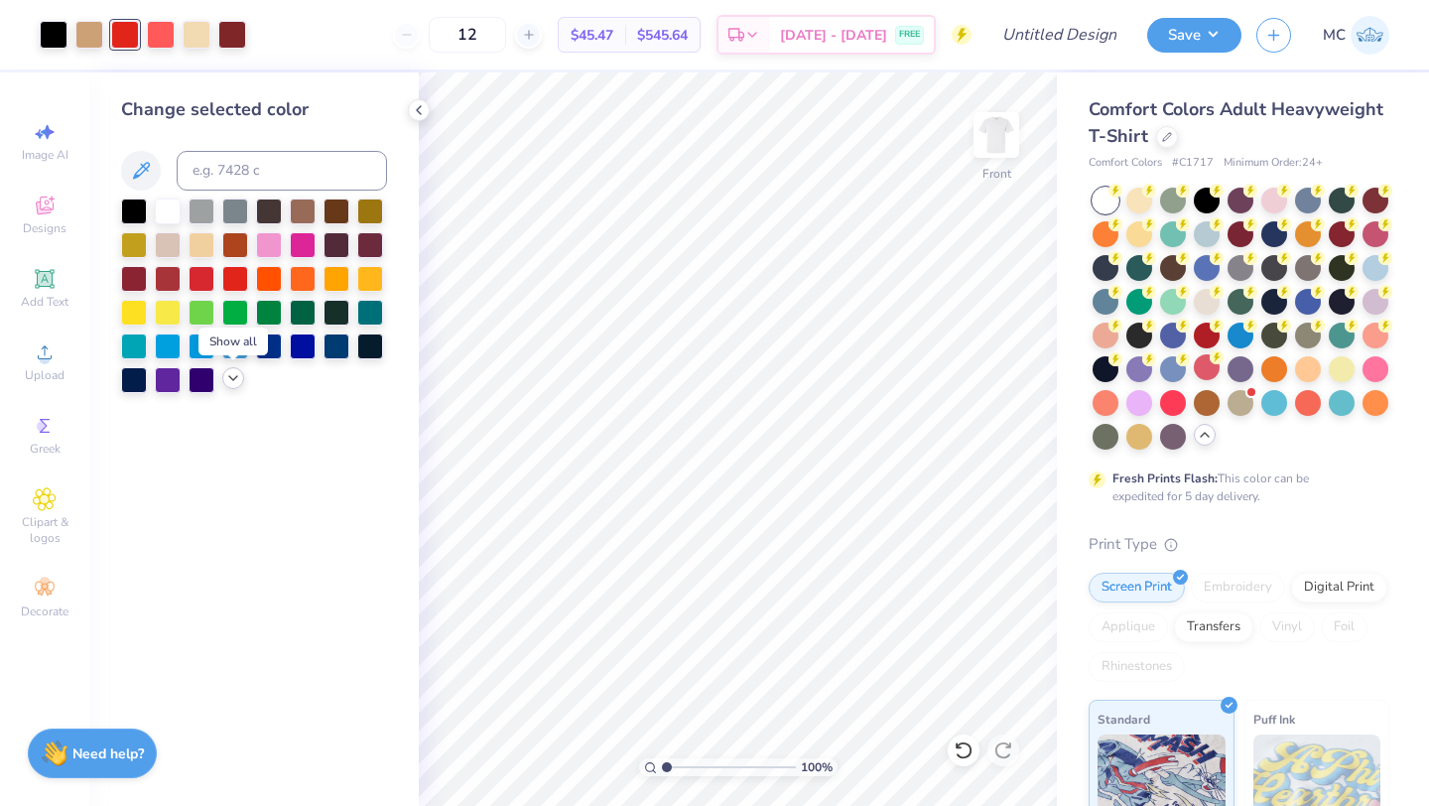
click at [227, 382] on icon at bounding box center [233, 378] width 16 height 16
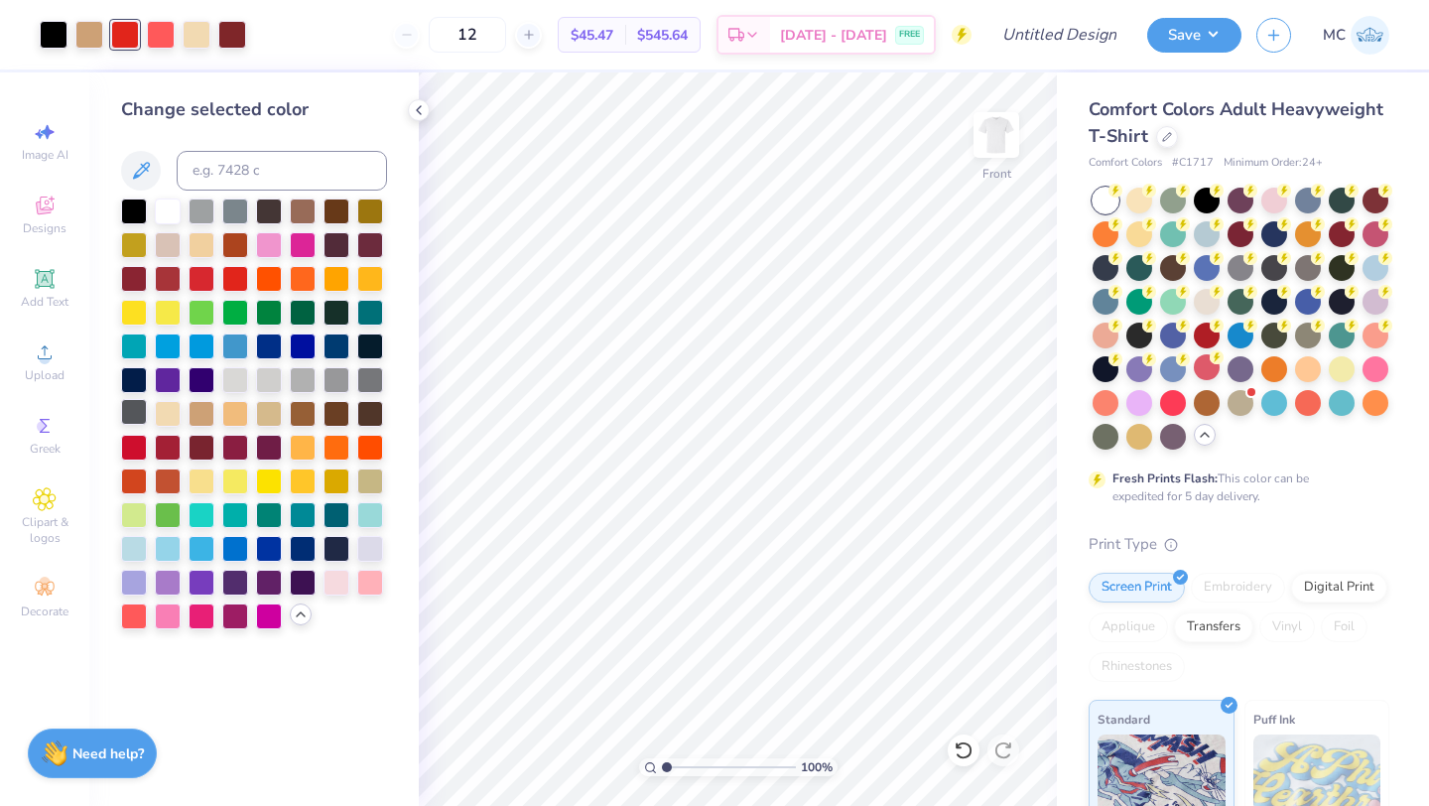
click at [133, 411] on div at bounding box center [134, 412] width 26 height 26
click at [95, 36] on div at bounding box center [89, 33] width 28 height 28
click at [343, 380] on div at bounding box center [336, 378] width 26 height 26
click at [160, 38] on div at bounding box center [161, 33] width 28 height 28
click at [370, 380] on div at bounding box center [370, 378] width 26 height 26
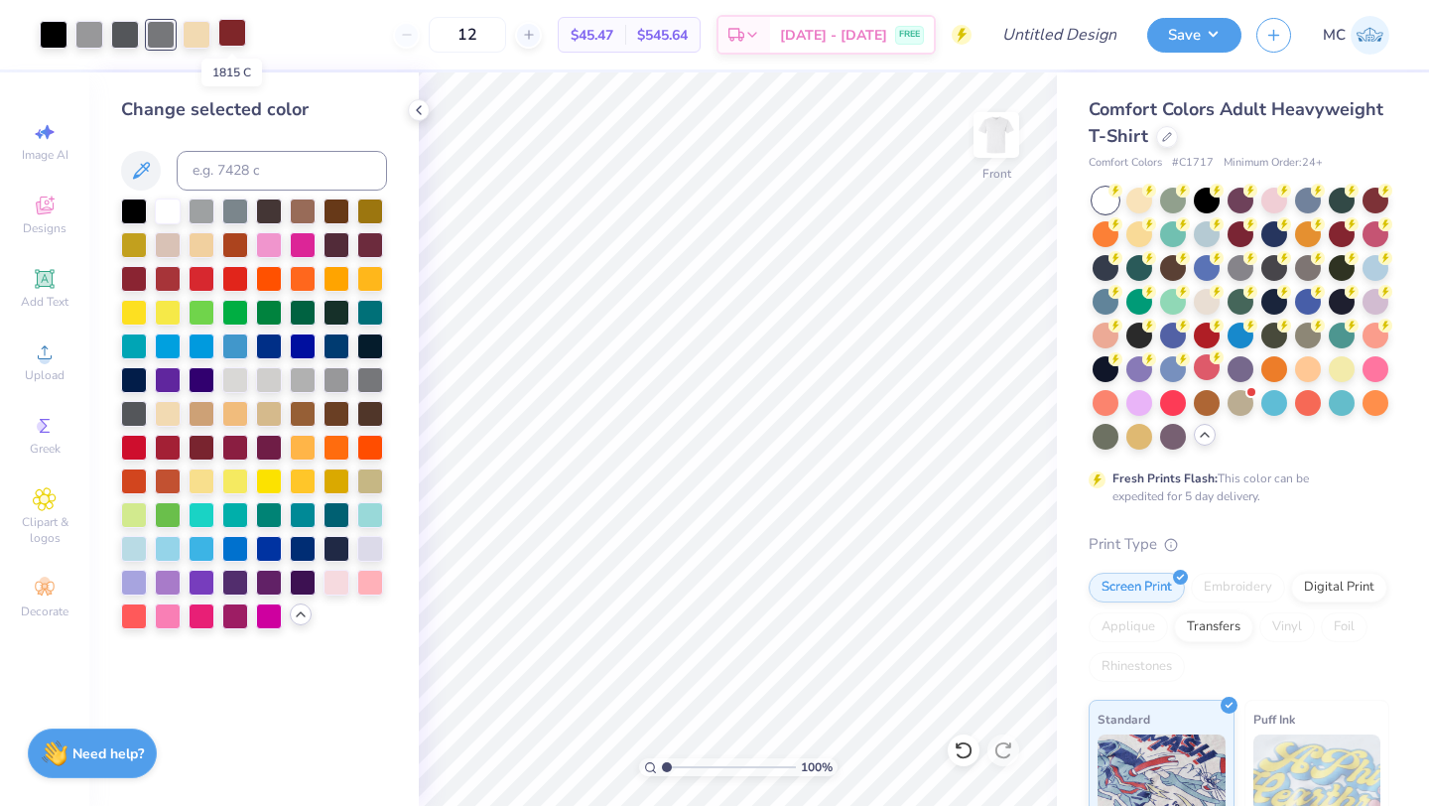
click at [231, 32] on div at bounding box center [232, 33] width 28 height 28
click at [268, 207] on div at bounding box center [269, 209] width 26 height 26
click at [121, 42] on div at bounding box center [125, 33] width 28 height 28
click at [138, 308] on div at bounding box center [134, 311] width 26 height 26
click at [340, 205] on div at bounding box center [336, 209] width 26 height 26
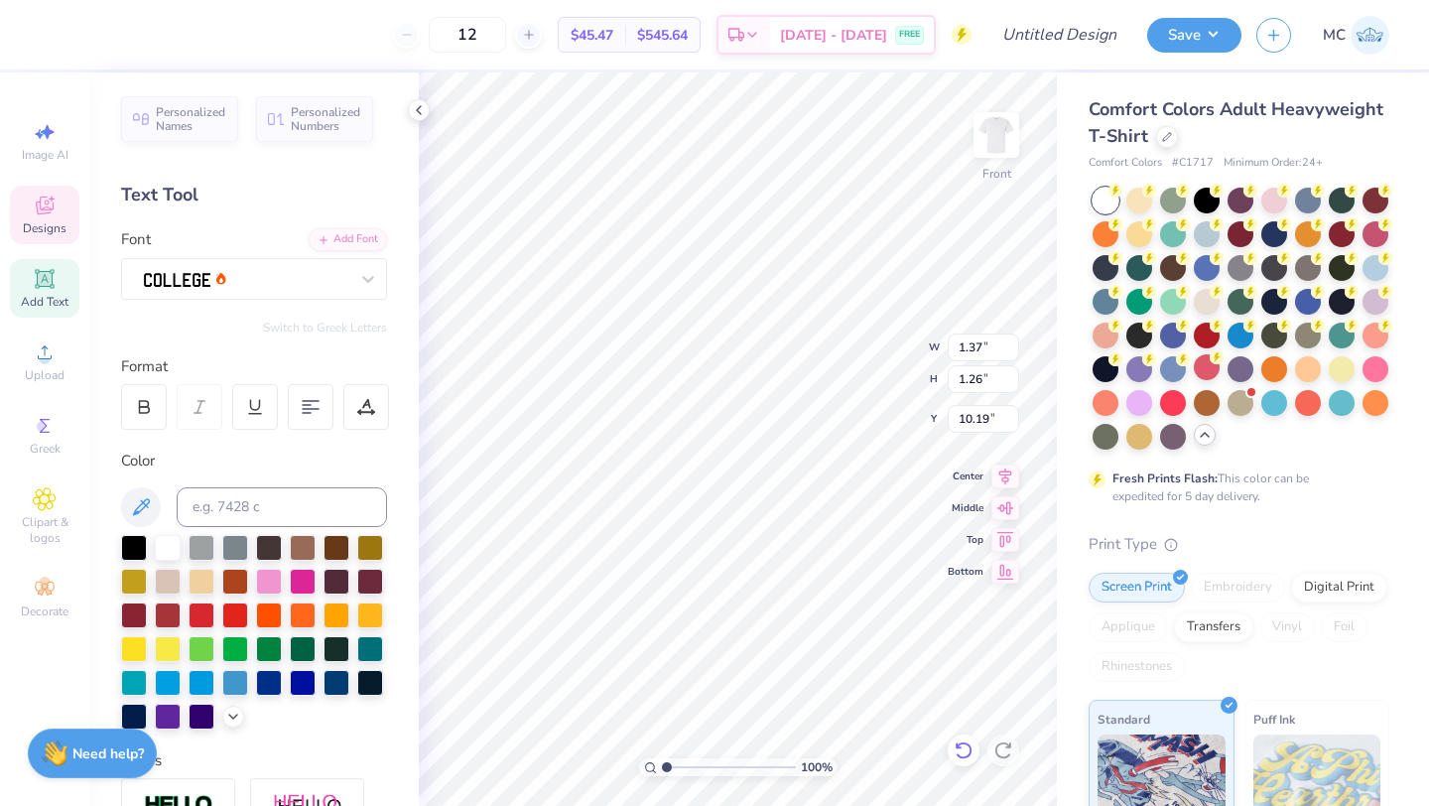
click at [970, 752] on icon at bounding box center [963, 750] width 17 height 18
click at [964, 748] on icon at bounding box center [964, 750] width 20 height 20
type input "9.99"
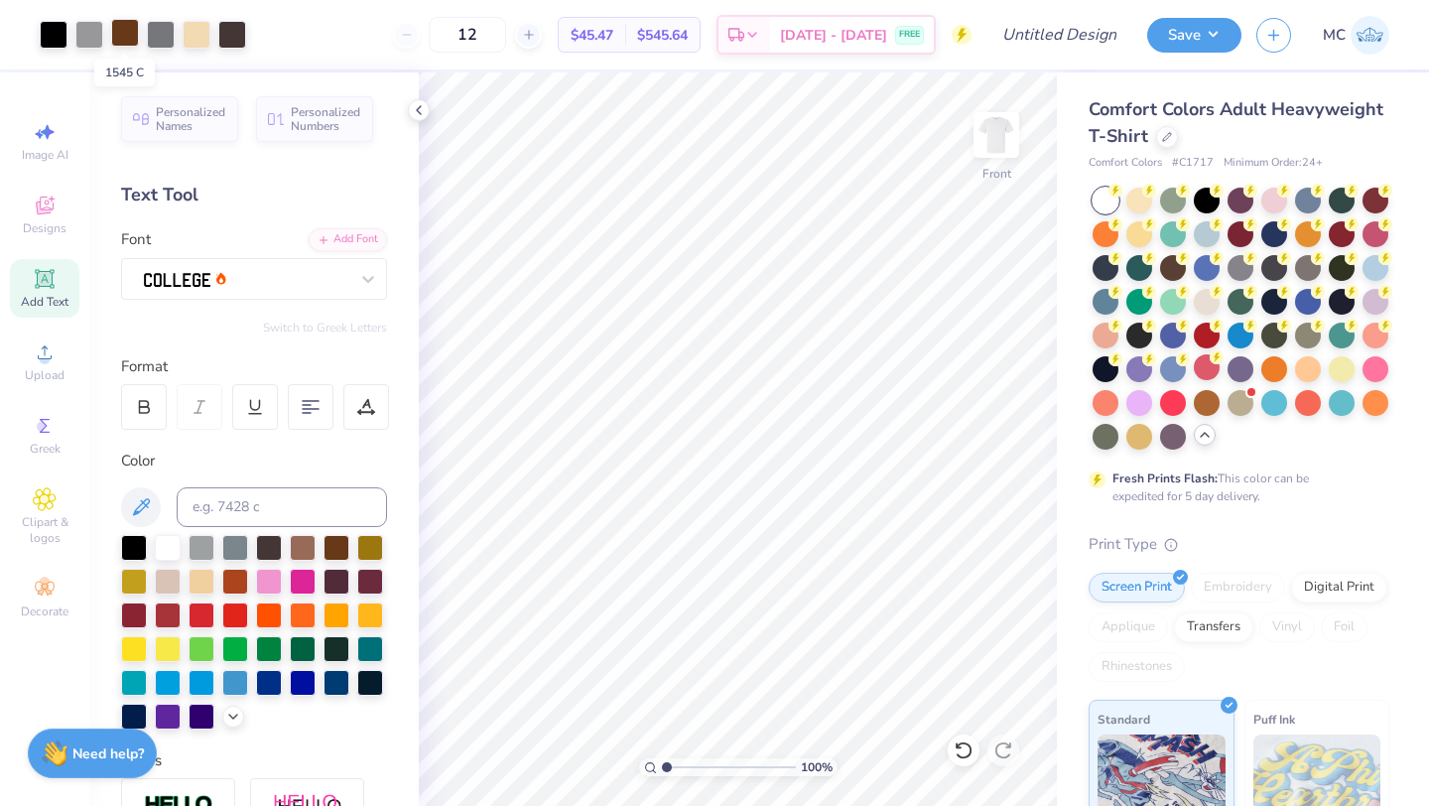
click at [130, 41] on div at bounding box center [125, 33] width 28 height 28
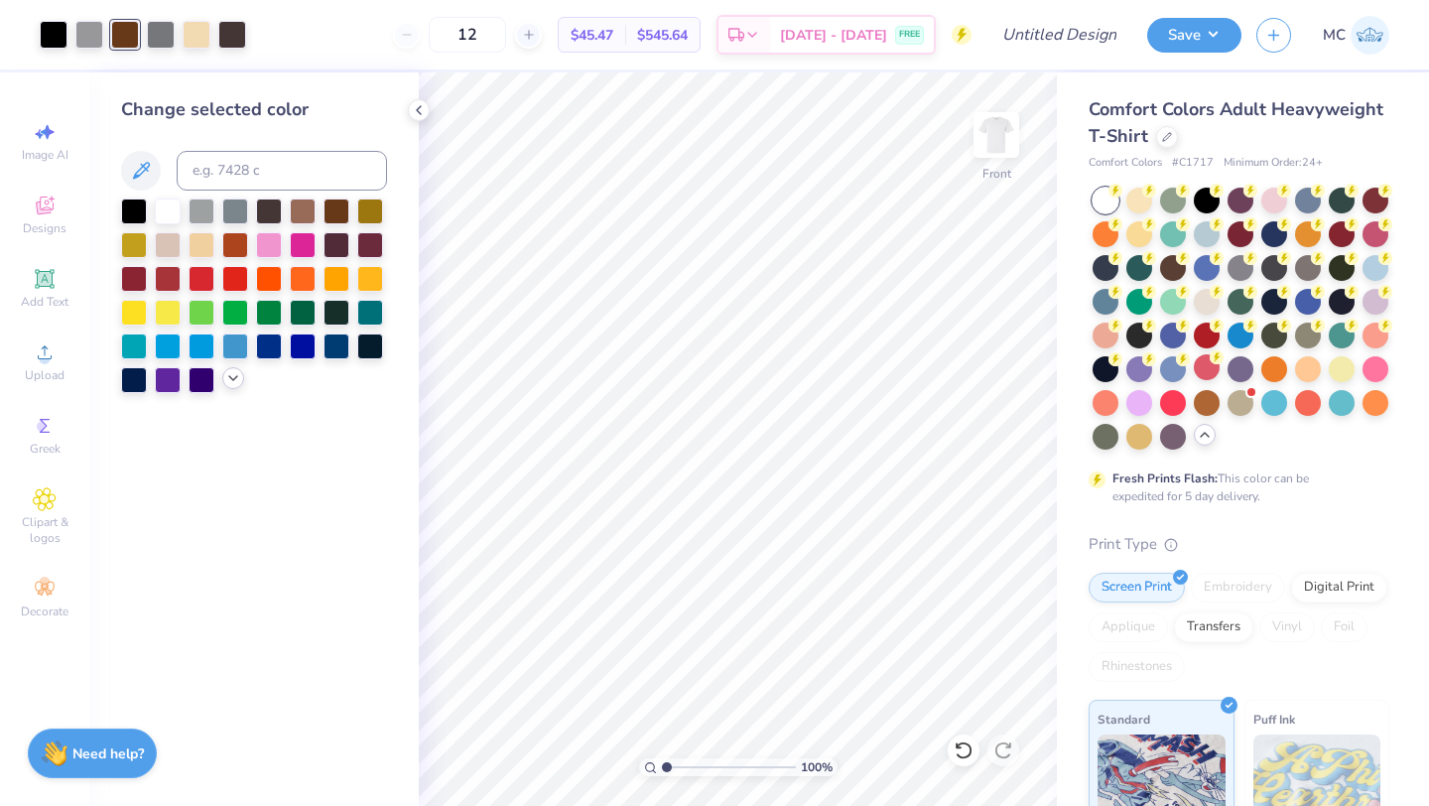
click at [231, 382] on icon at bounding box center [233, 378] width 16 height 16
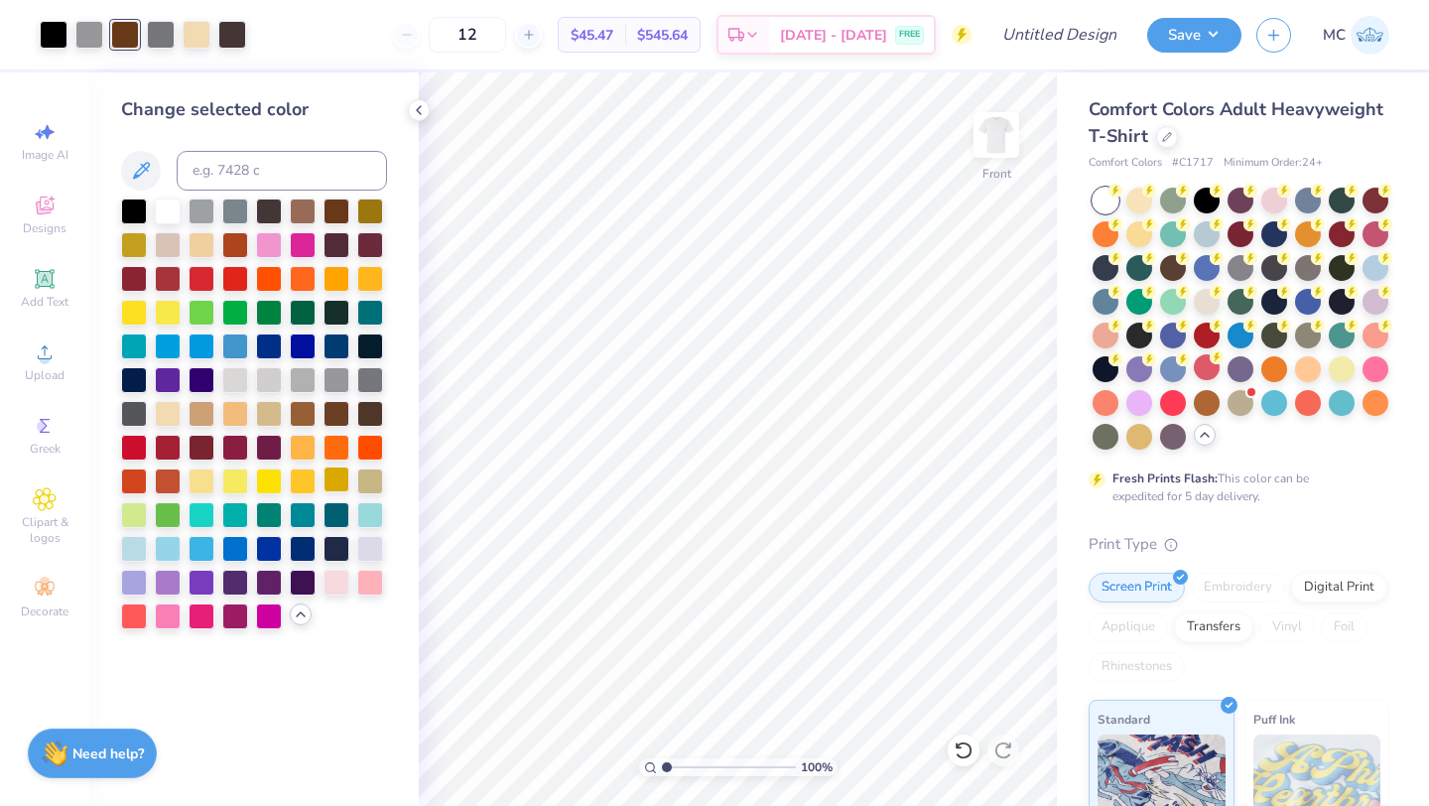
click at [331, 483] on div at bounding box center [336, 479] width 26 height 26
click at [51, 42] on div at bounding box center [54, 33] width 28 height 28
click at [138, 308] on div at bounding box center [134, 311] width 26 height 26
click at [123, 36] on div at bounding box center [125, 33] width 28 height 28
click at [129, 202] on div at bounding box center [134, 209] width 26 height 26
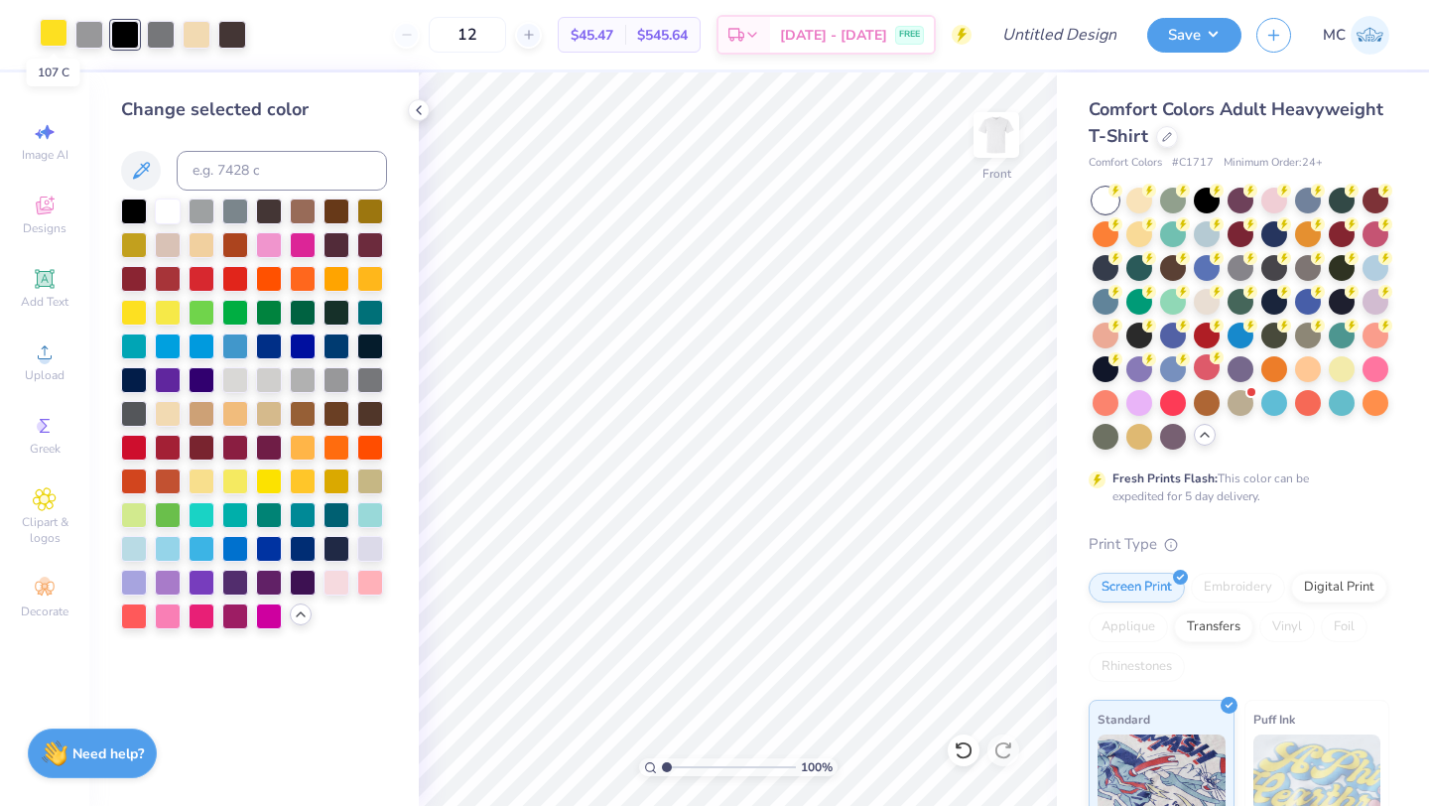
click at [55, 33] on div at bounding box center [54, 33] width 28 height 28
click at [373, 488] on div at bounding box center [370, 479] width 26 height 26
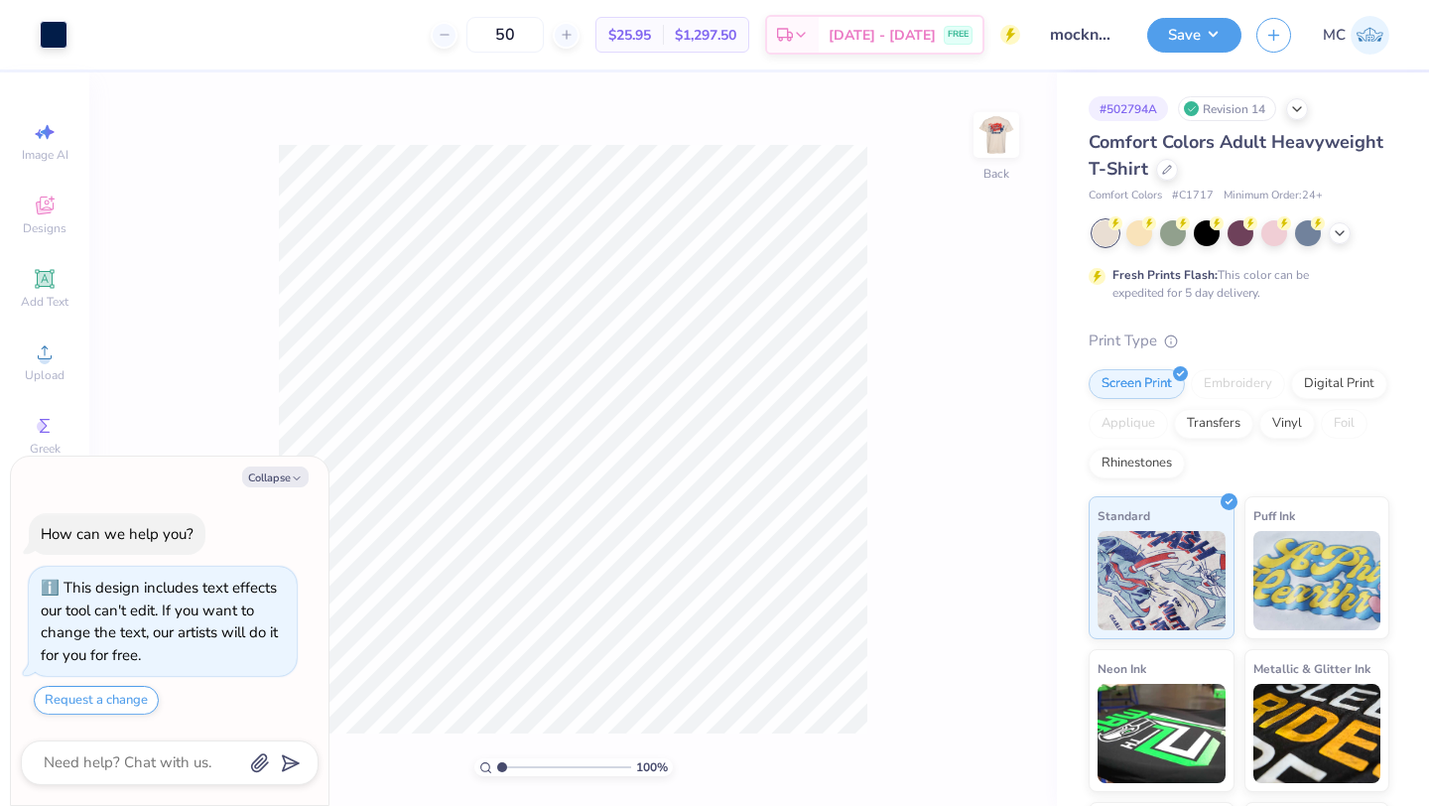
type textarea "x"
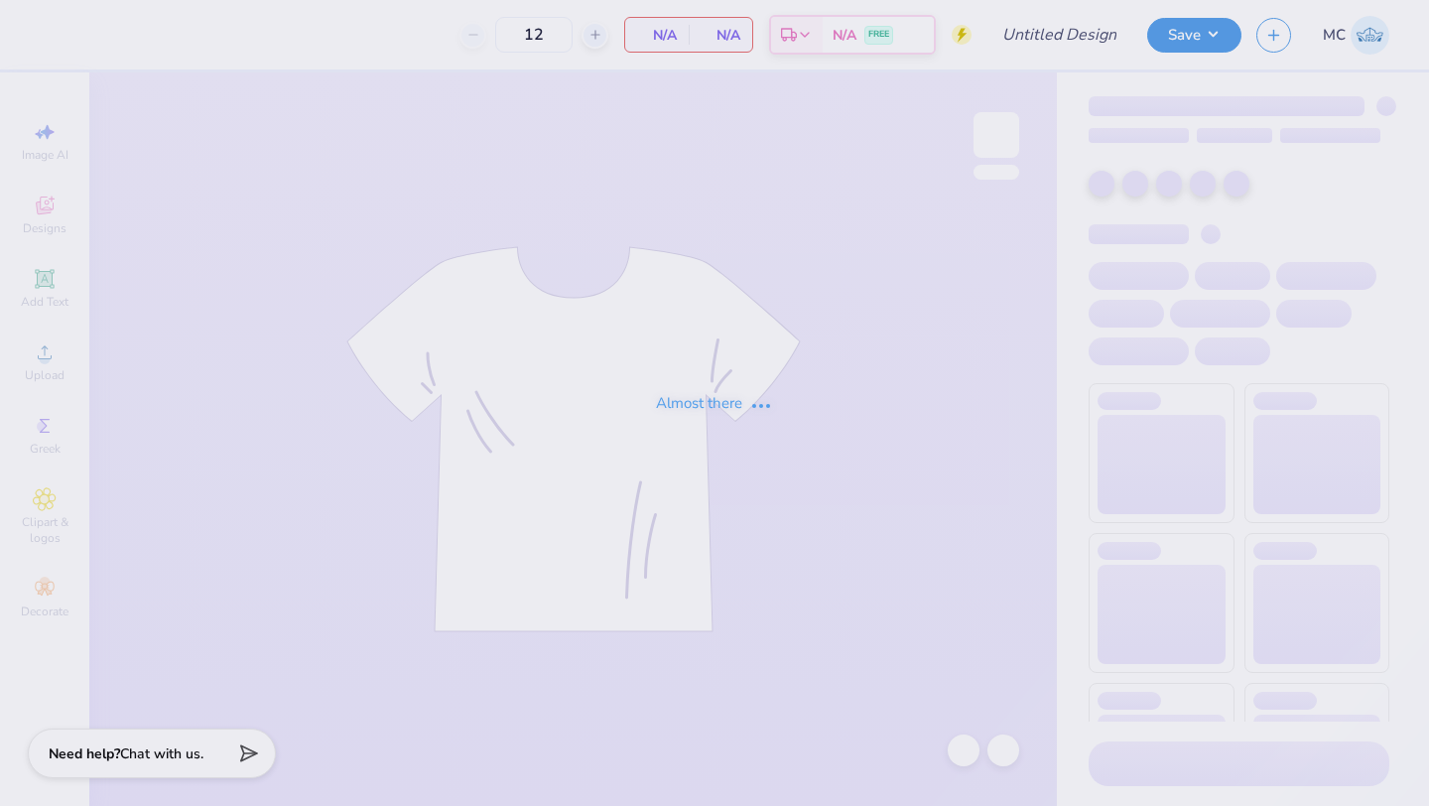
type input "black t shirt"
type input "20"
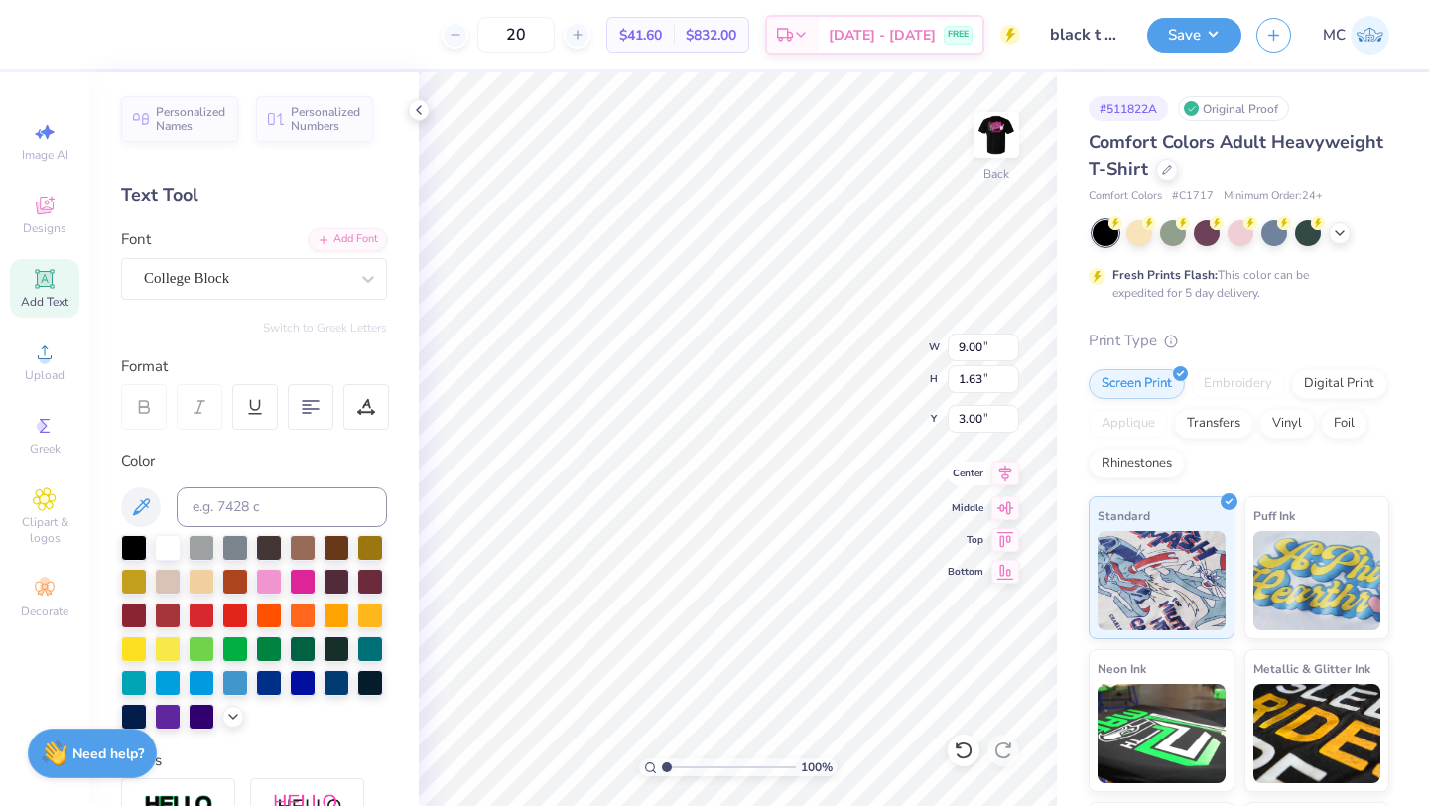
click at [1013, 472] on icon at bounding box center [1005, 473] width 28 height 24
click at [1006, 472] on icon at bounding box center [1005, 473] width 28 height 24
click at [1195, 38] on button "Save" at bounding box center [1194, 32] width 94 height 35
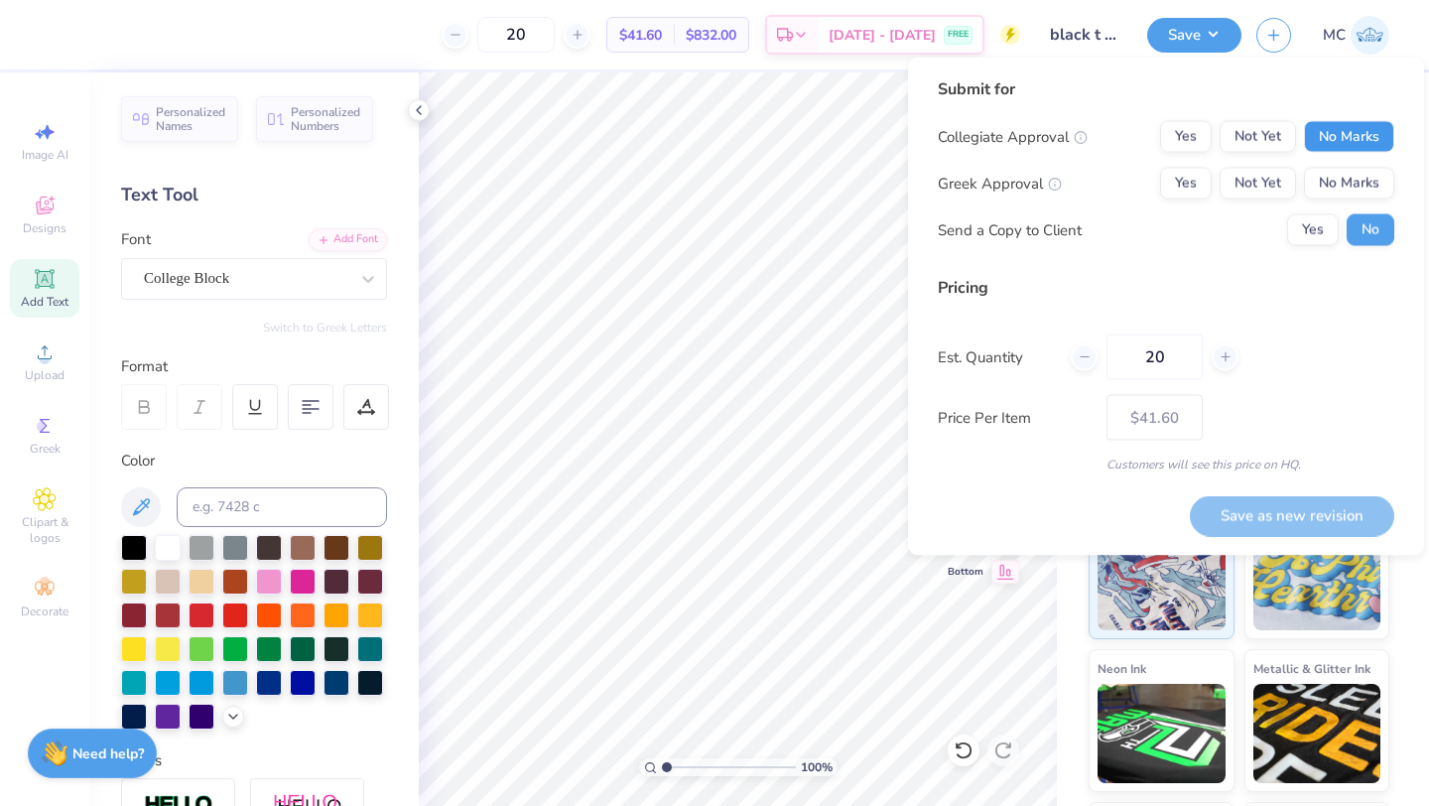
click at [1329, 134] on button "No Marks" at bounding box center [1349, 137] width 90 height 32
click at [1178, 189] on button "Yes" at bounding box center [1186, 184] width 52 height 32
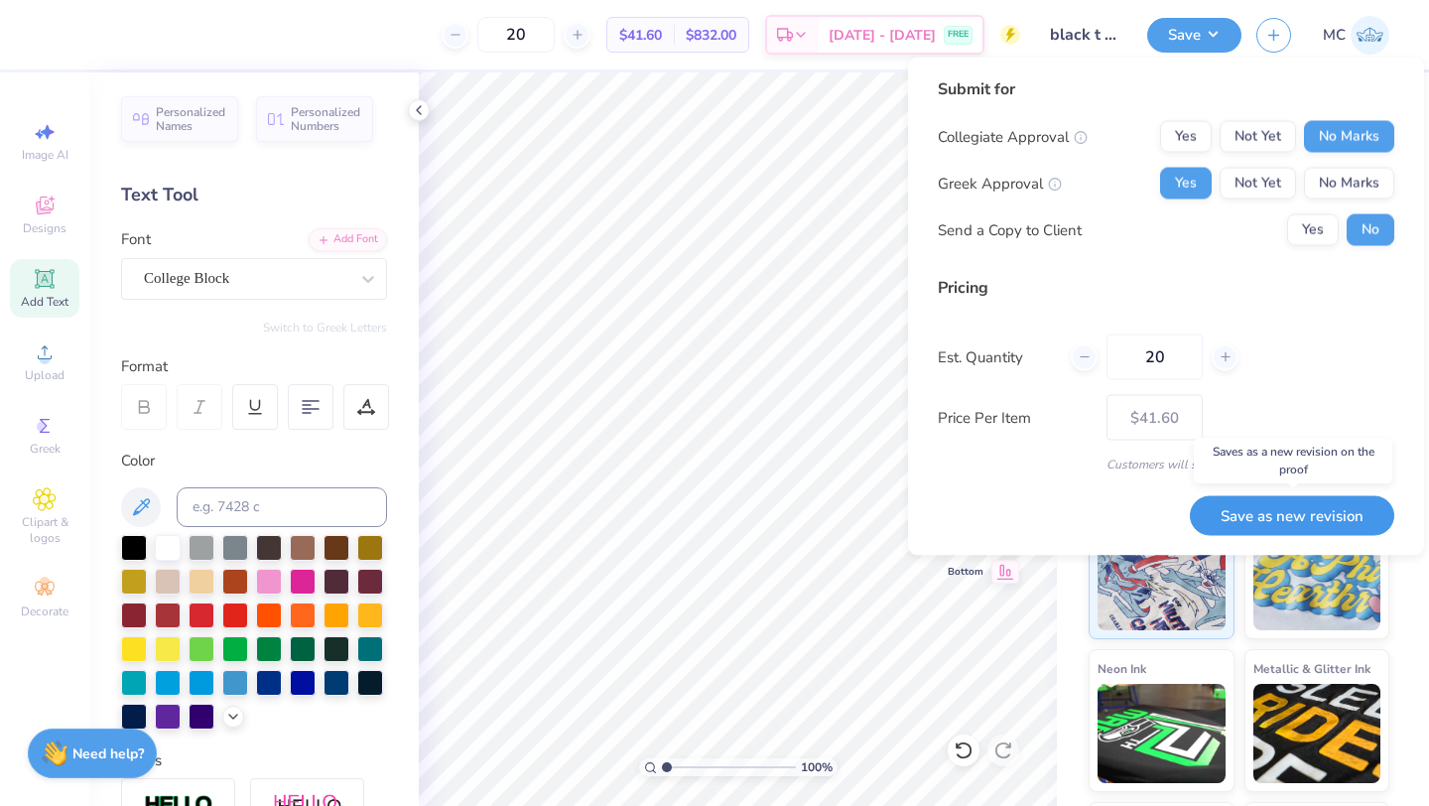
click at [1250, 508] on button "Save as new revision" at bounding box center [1292, 515] width 204 height 41
type input "$41.60"
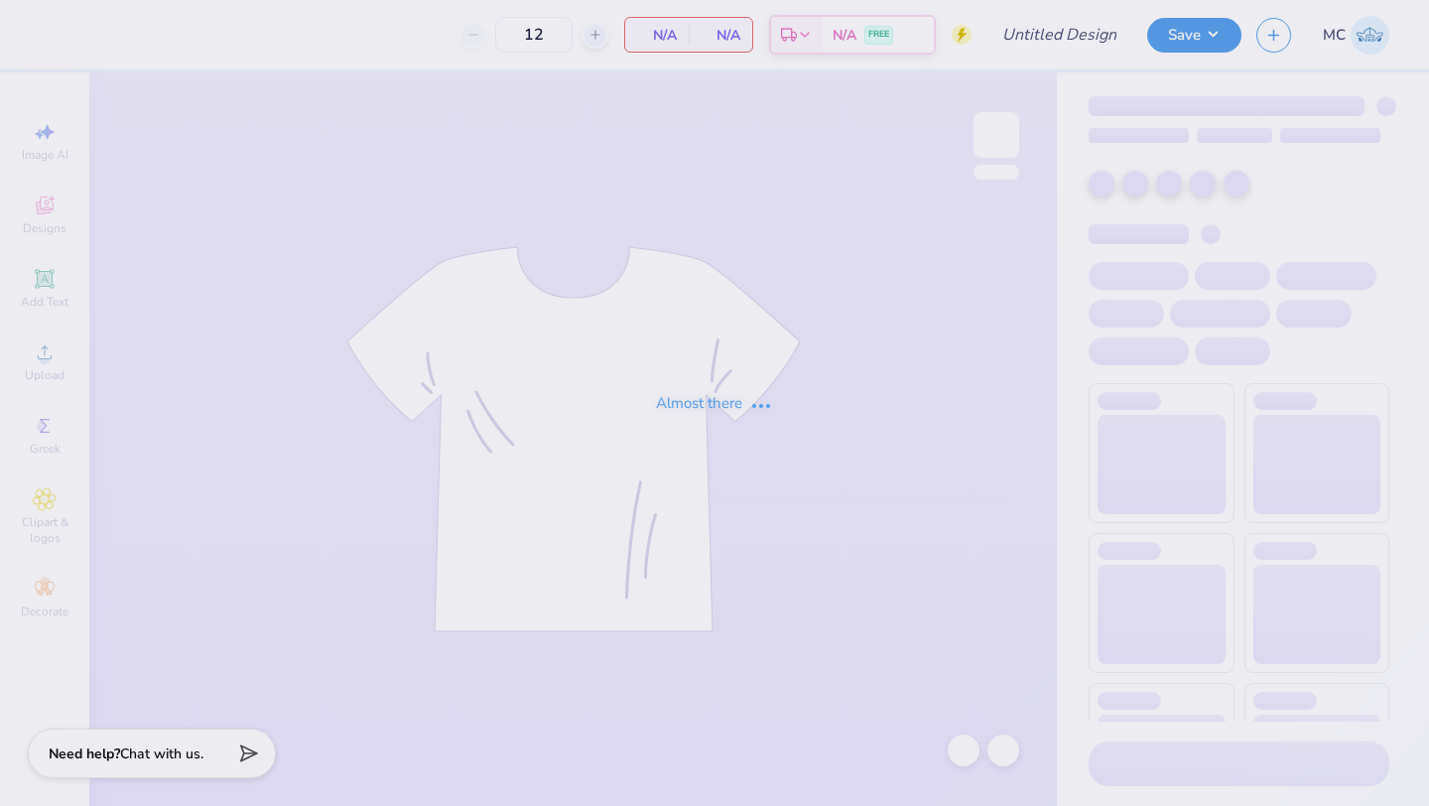
type input "mockneck #6"
type input "50"
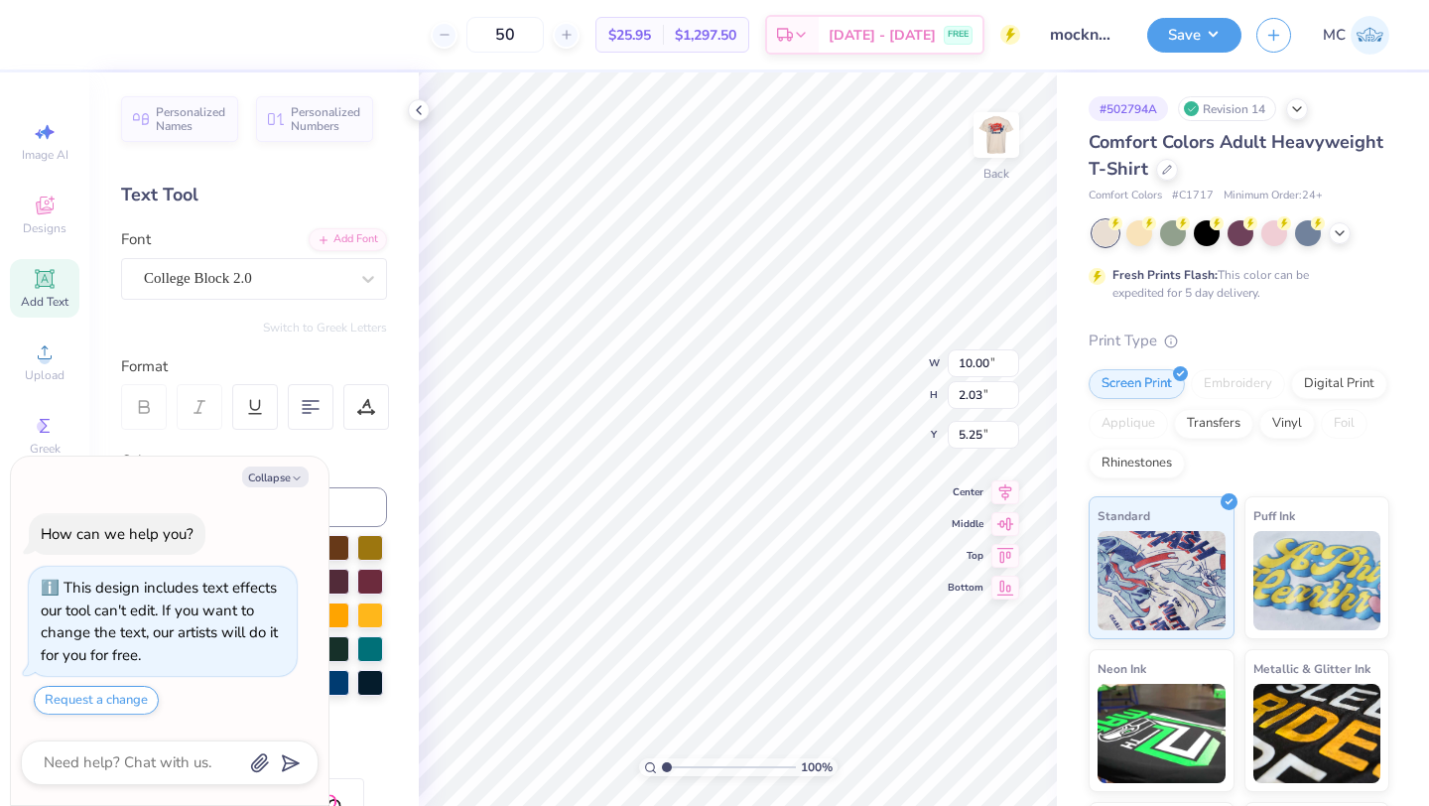
type textarea "x"
type input "3.00"
click at [997, 483] on icon at bounding box center [1005, 473] width 28 height 24
click at [1006, 478] on icon at bounding box center [1005, 473] width 13 height 17
click at [1007, 475] on icon at bounding box center [1005, 473] width 13 height 17
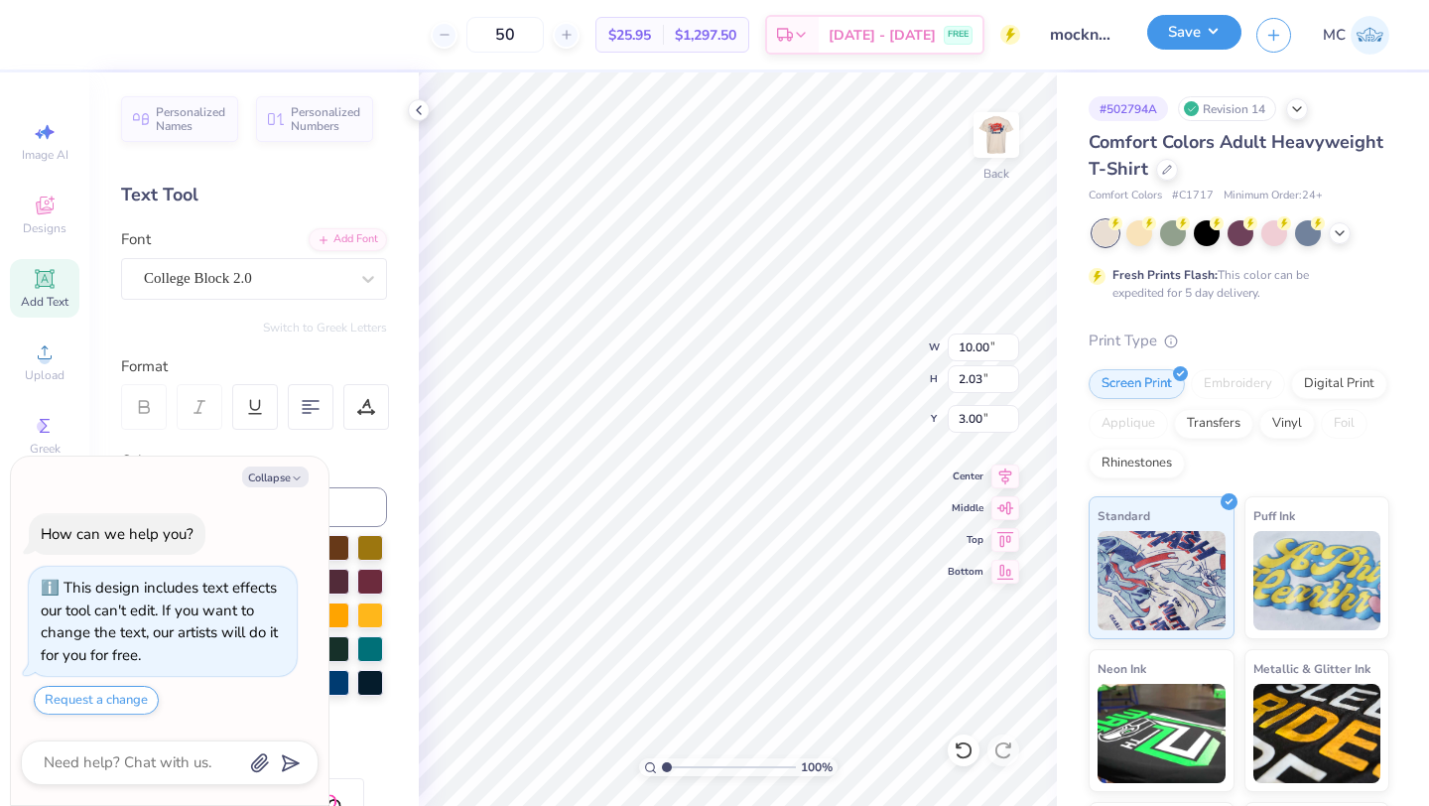
click at [1178, 46] on button "Save" at bounding box center [1194, 32] width 94 height 35
type textarea "x"
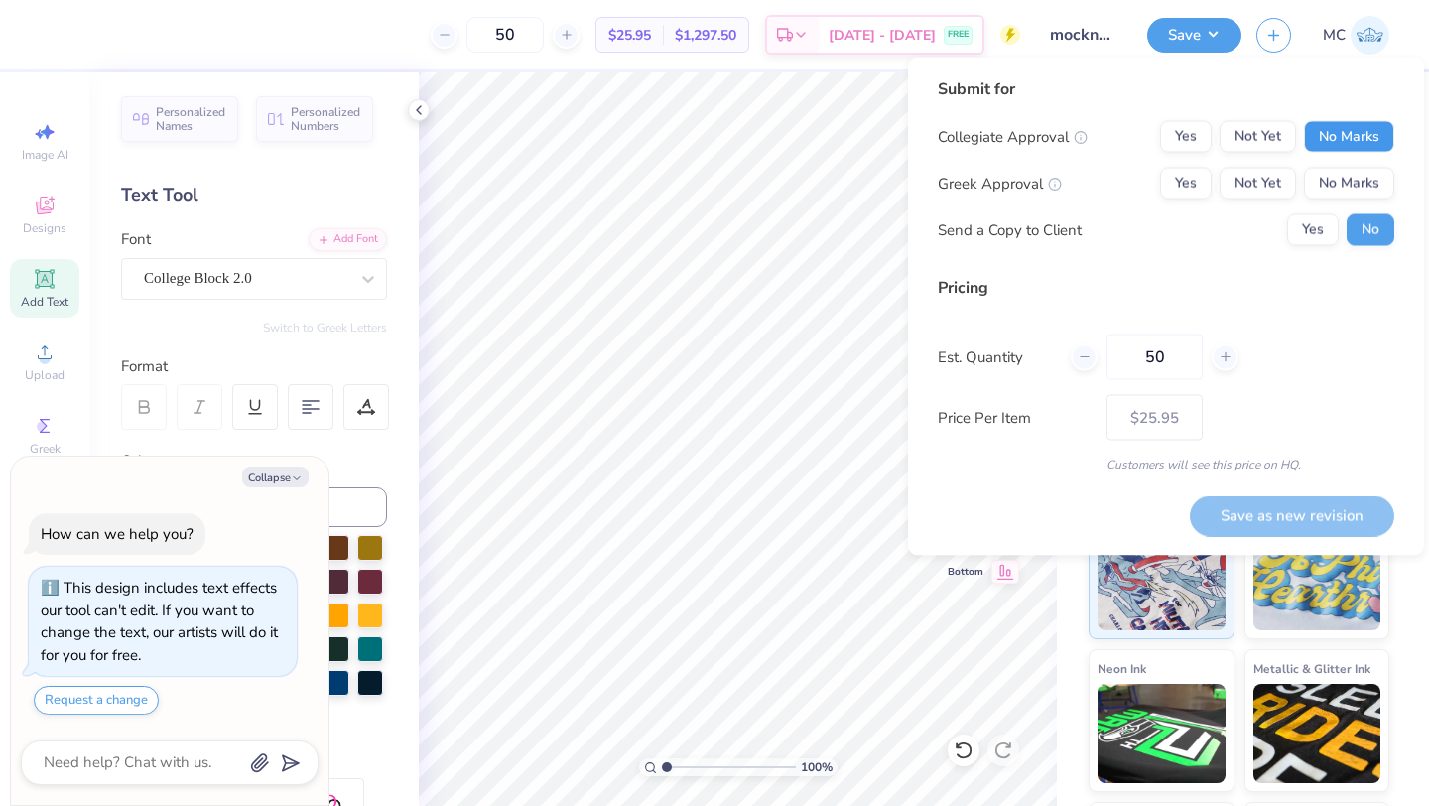
click at [1352, 141] on button "No Marks" at bounding box center [1349, 137] width 90 height 32
click at [1187, 183] on button "Yes" at bounding box center [1186, 184] width 52 height 32
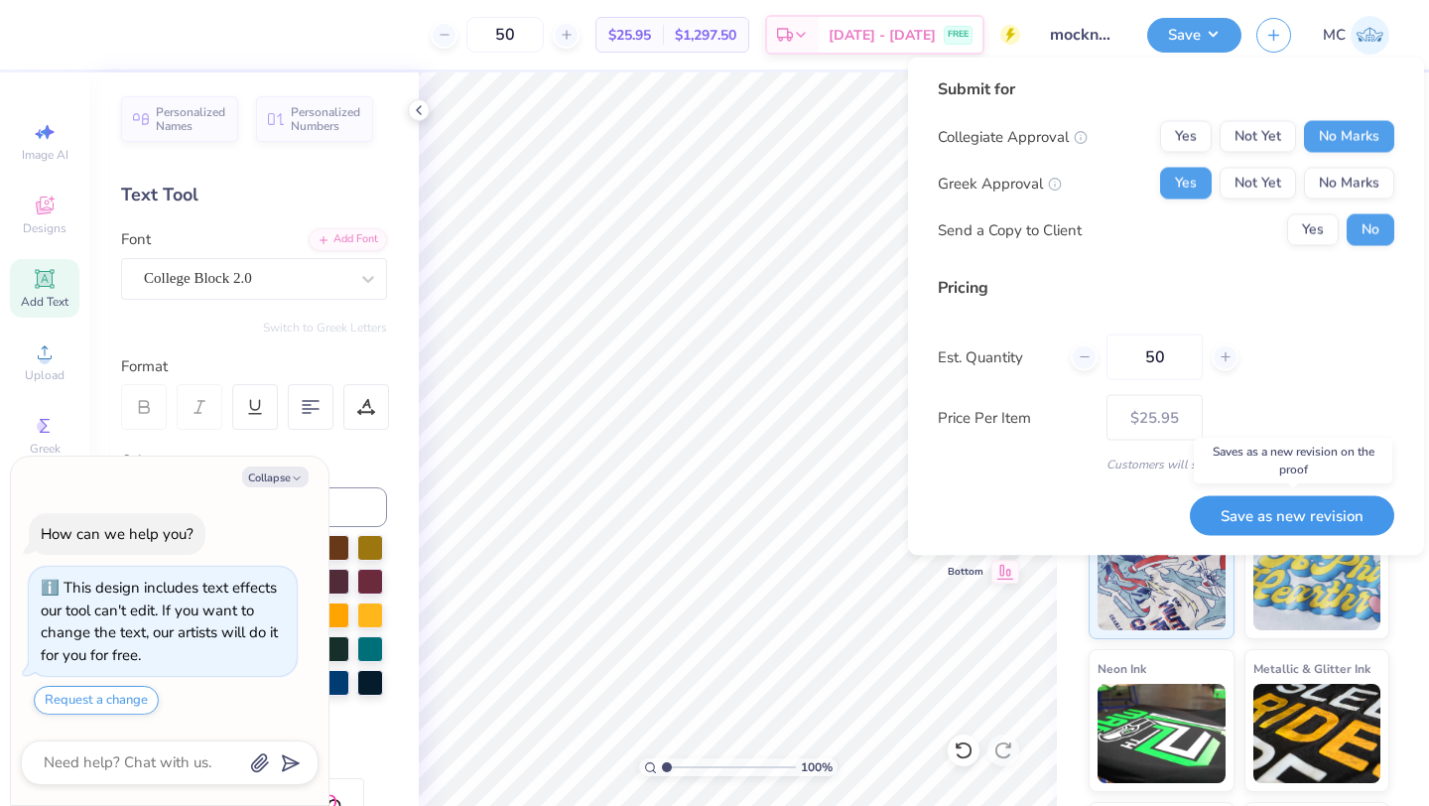
click at [1255, 509] on button "Save as new revision" at bounding box center [1292, 515] width 204 height 41
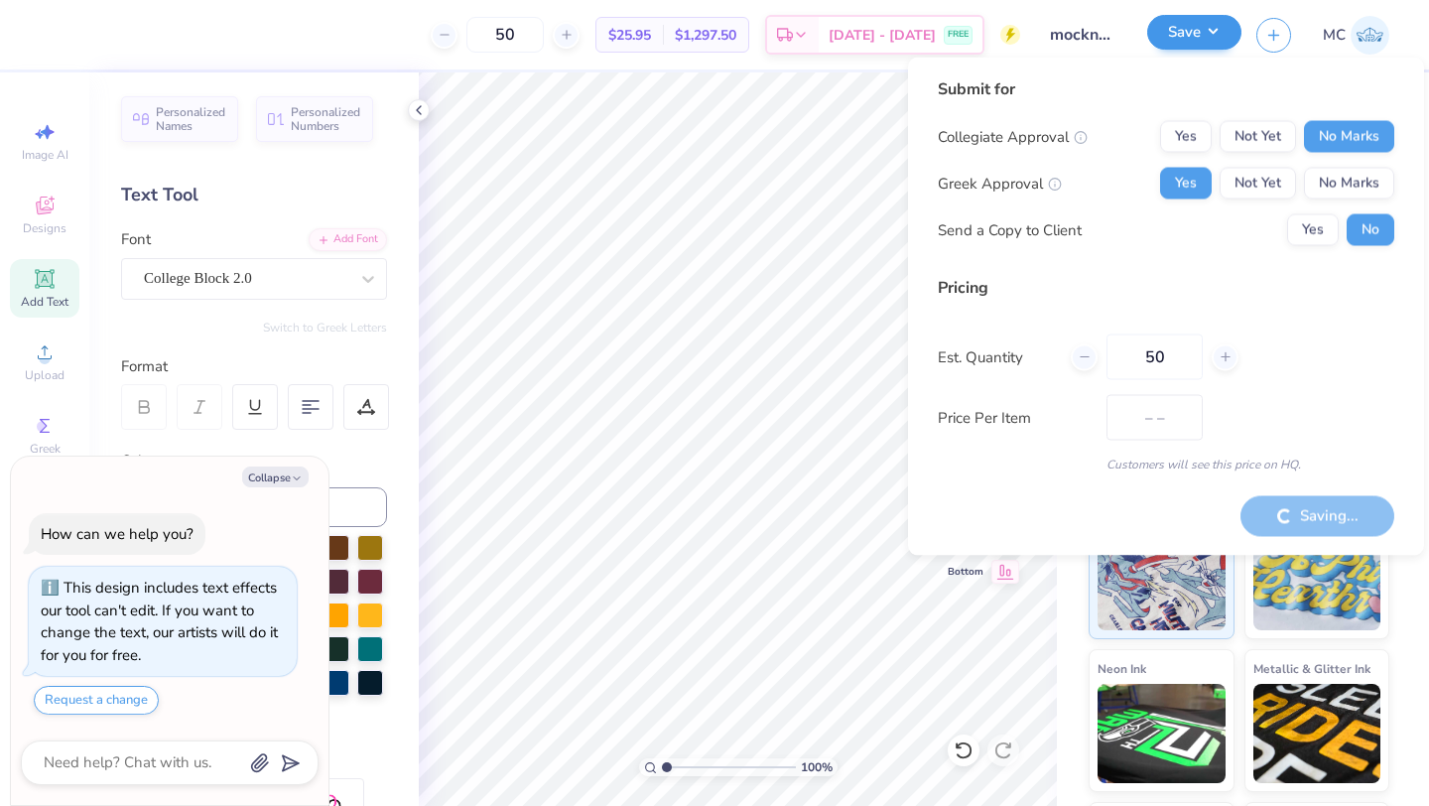
type input "$25.95"
type textarea "x"
